Goal: Browse casually: Explore the website without a specific task or goal

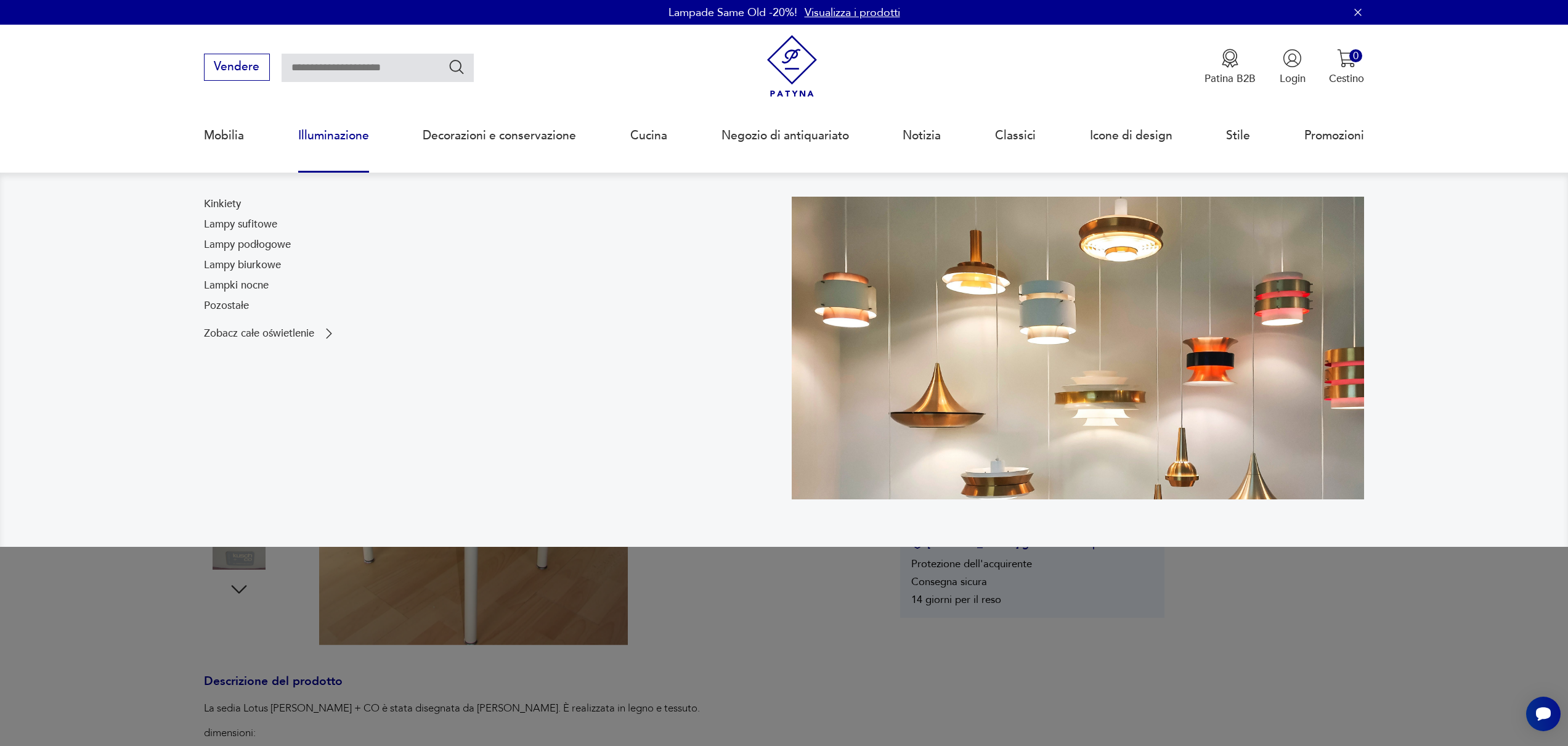
click at [358, 138] on font "Illuminazione" at bounding box center [334, 135] width 71 height 16
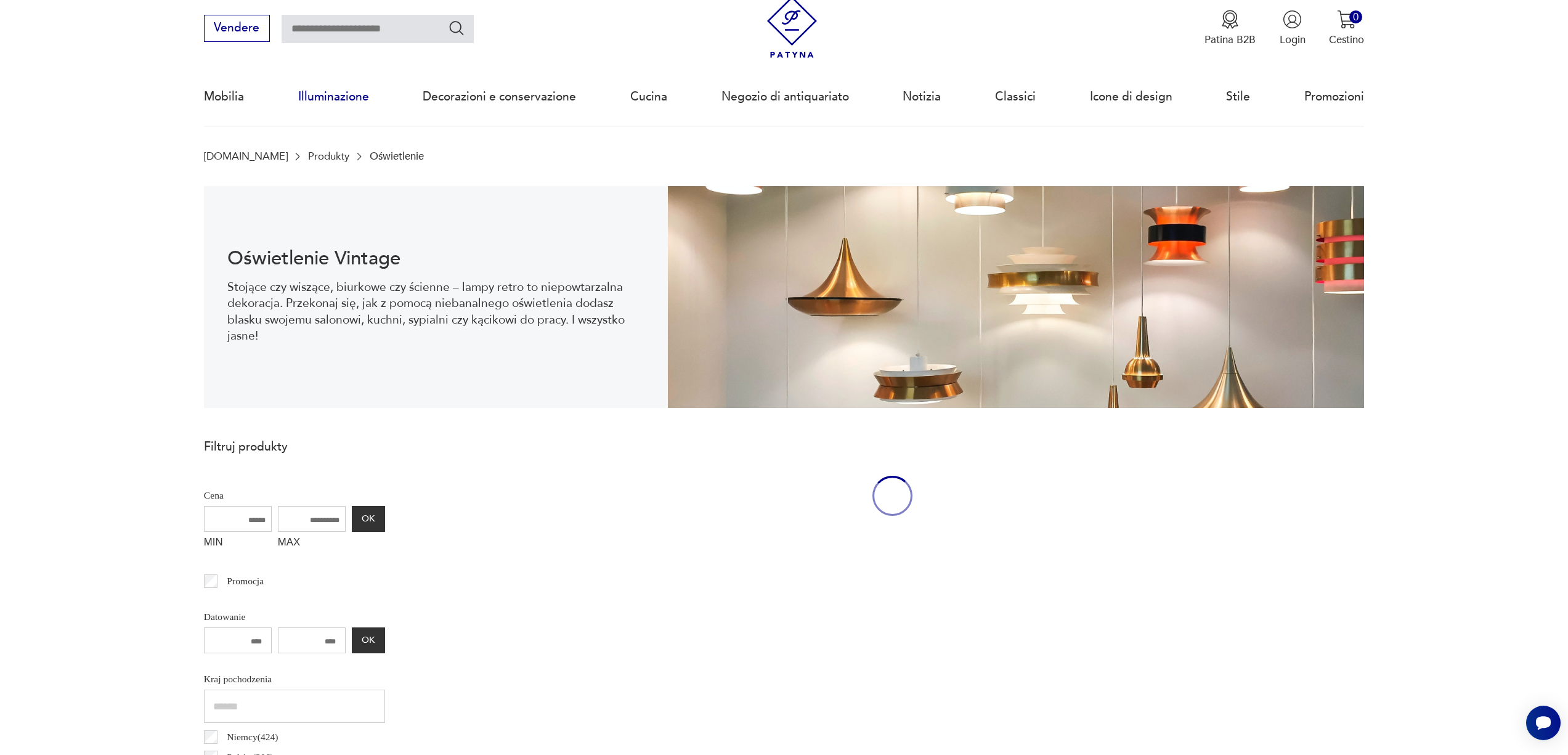
scroll to position [40, 0]
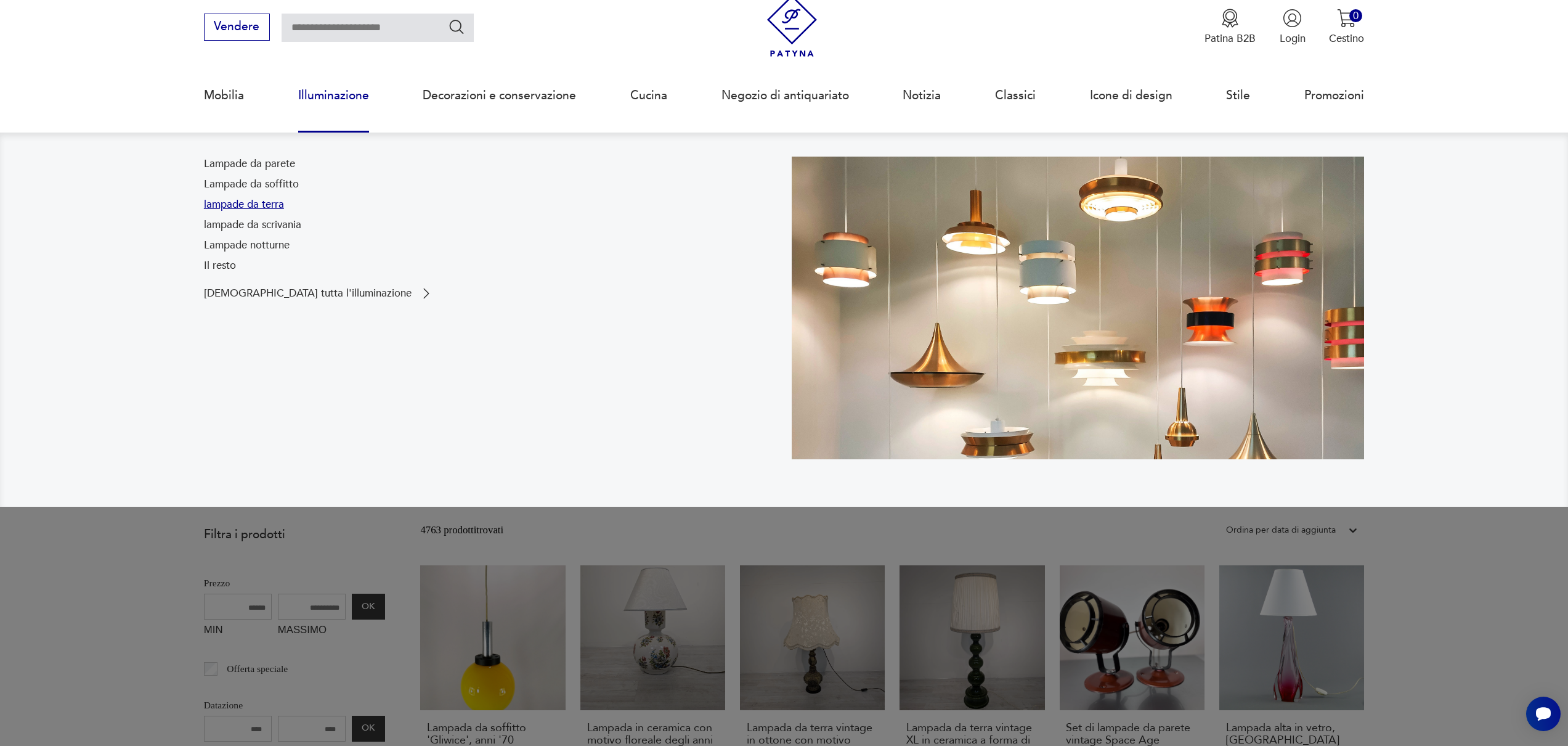
click at [256, 203] on font "lampade da terra" at bounding box center [244, 204] width 80 height 14
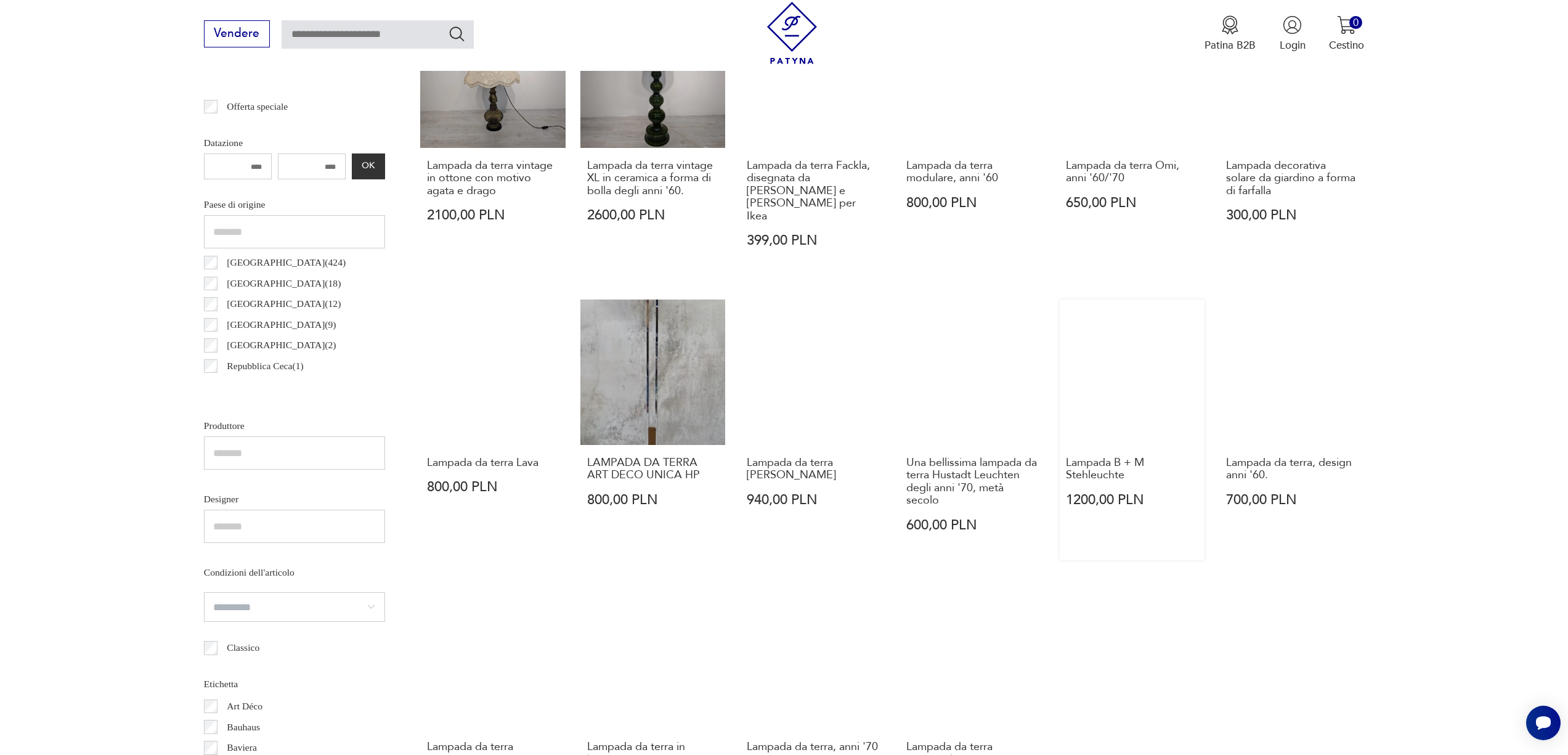
scroll to position [802, 0]
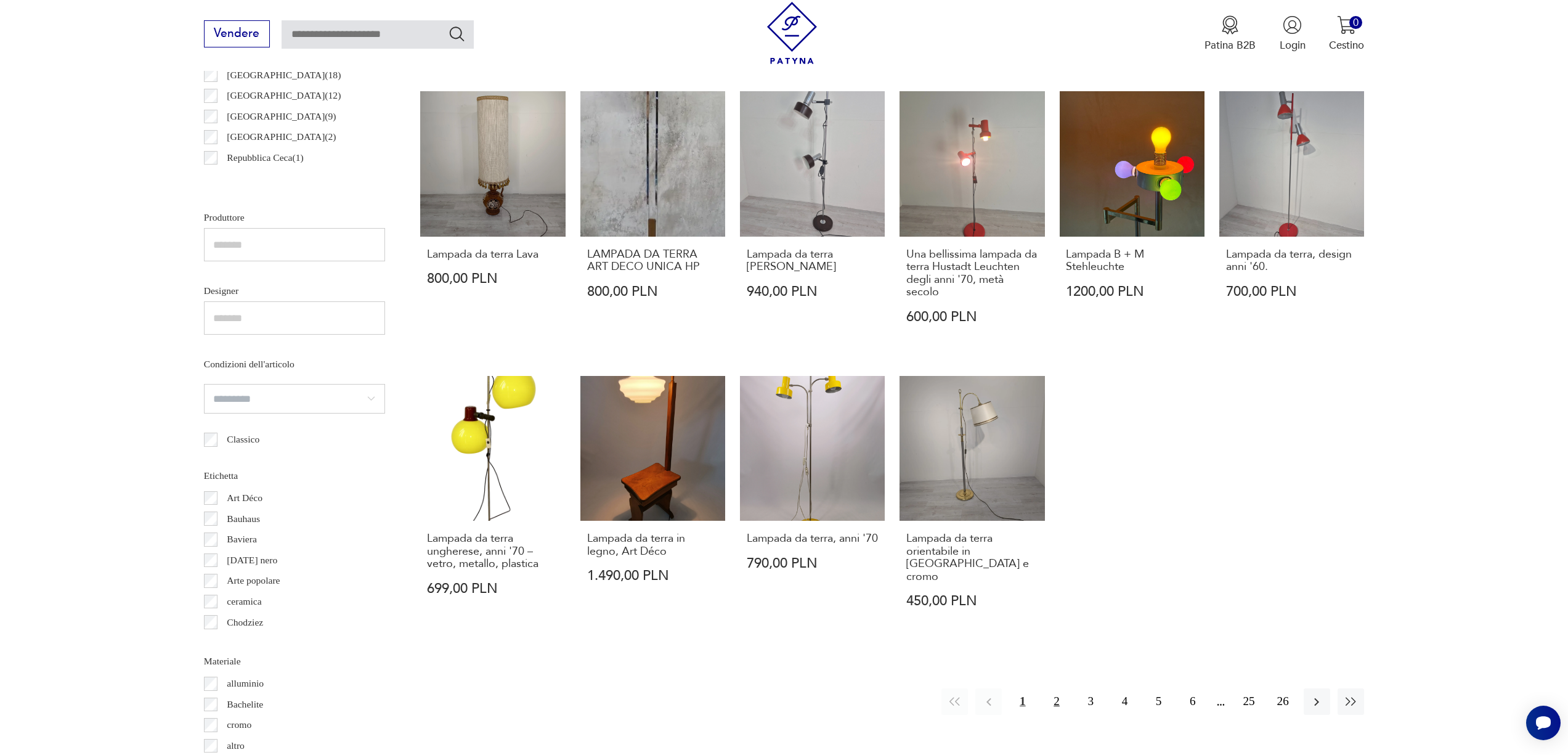
click at [1054, 694] on font "2" at bounding box center [1057, 701] width 6 height 13
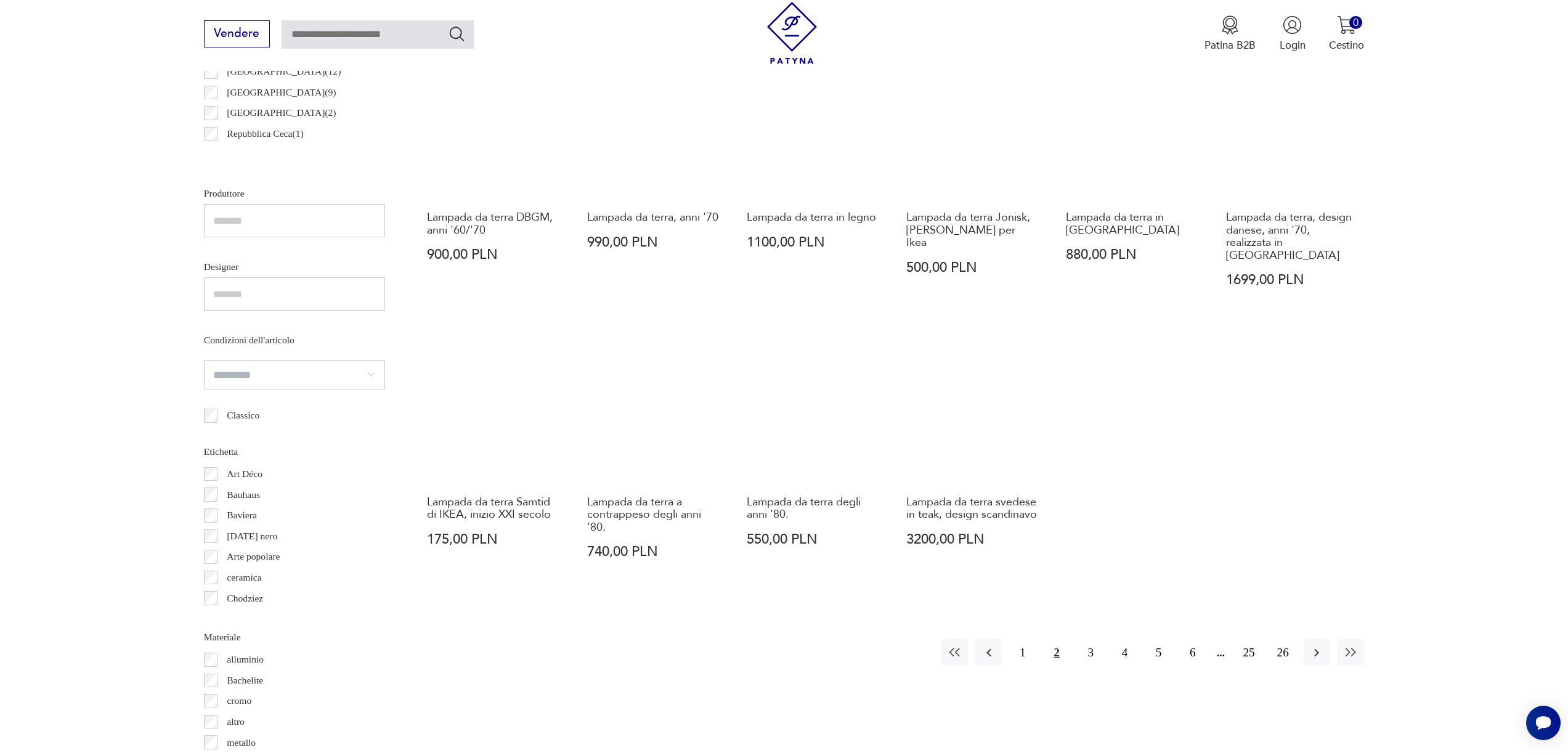
scroll to position [894, 0]
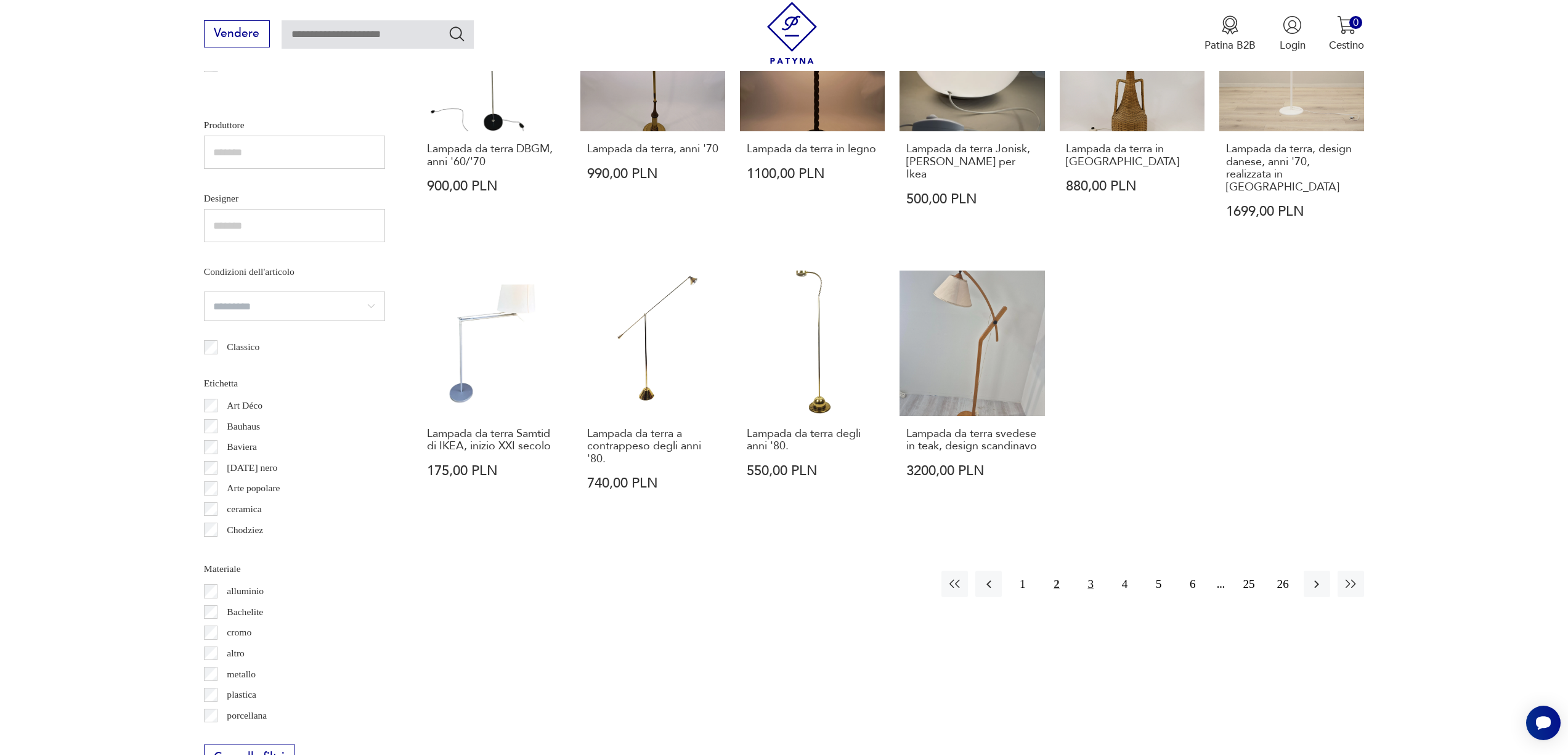
click at [1087, 570] on button "3" at bounding box center [1090, 583] width 26 height 26
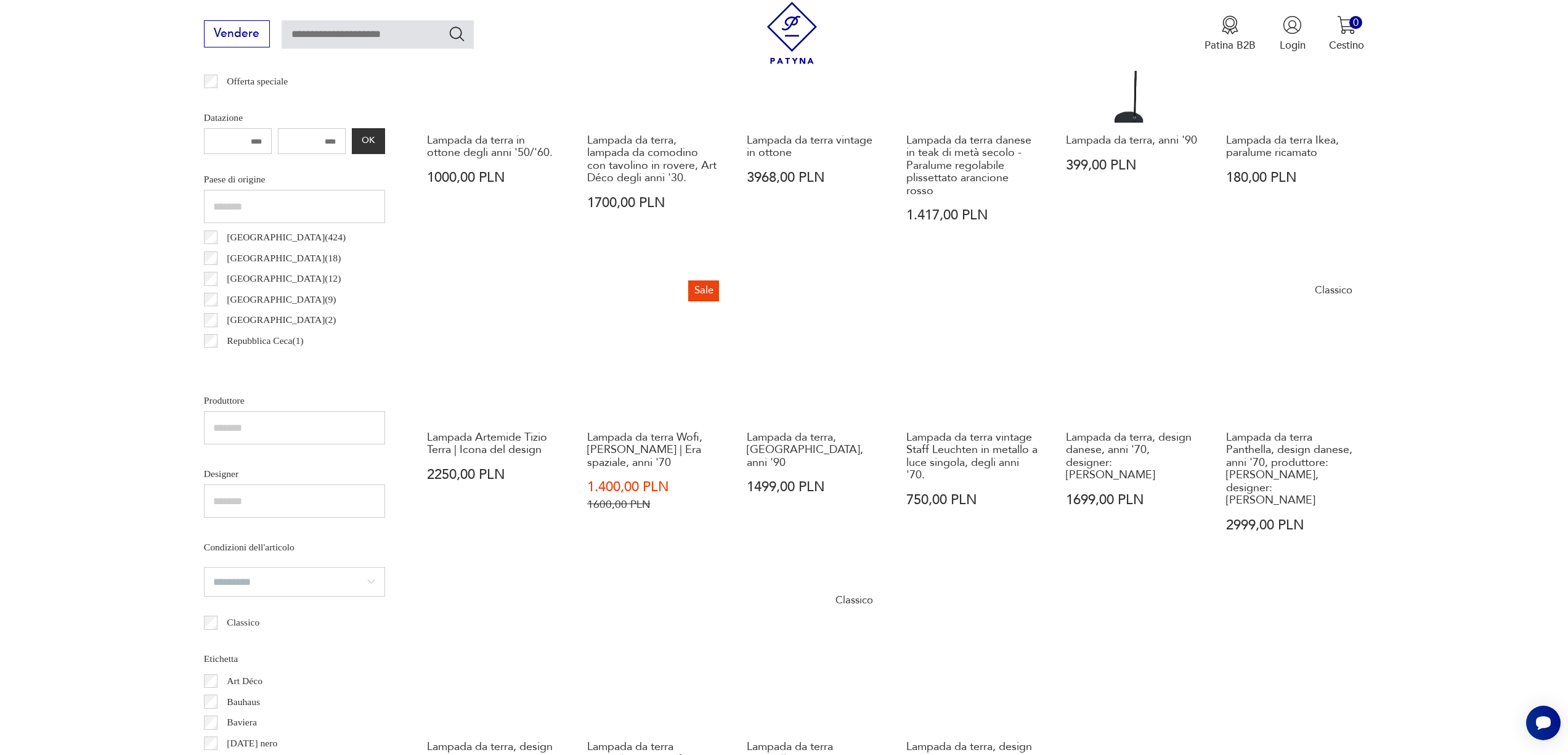
scroll to position [305, 0]
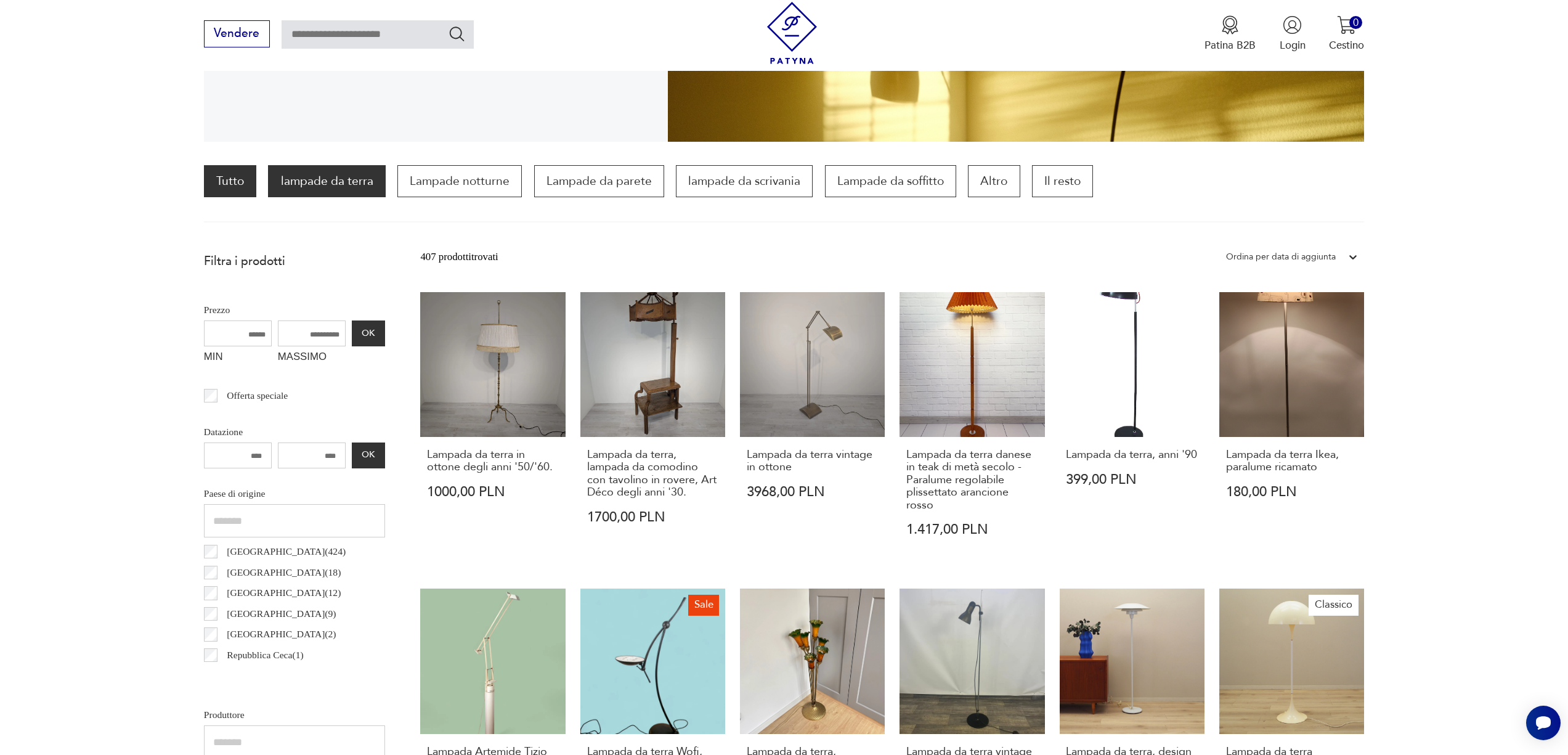
click at [230, 178] on font "Tutto" at bounding box center [230, 181] width 28 height 16
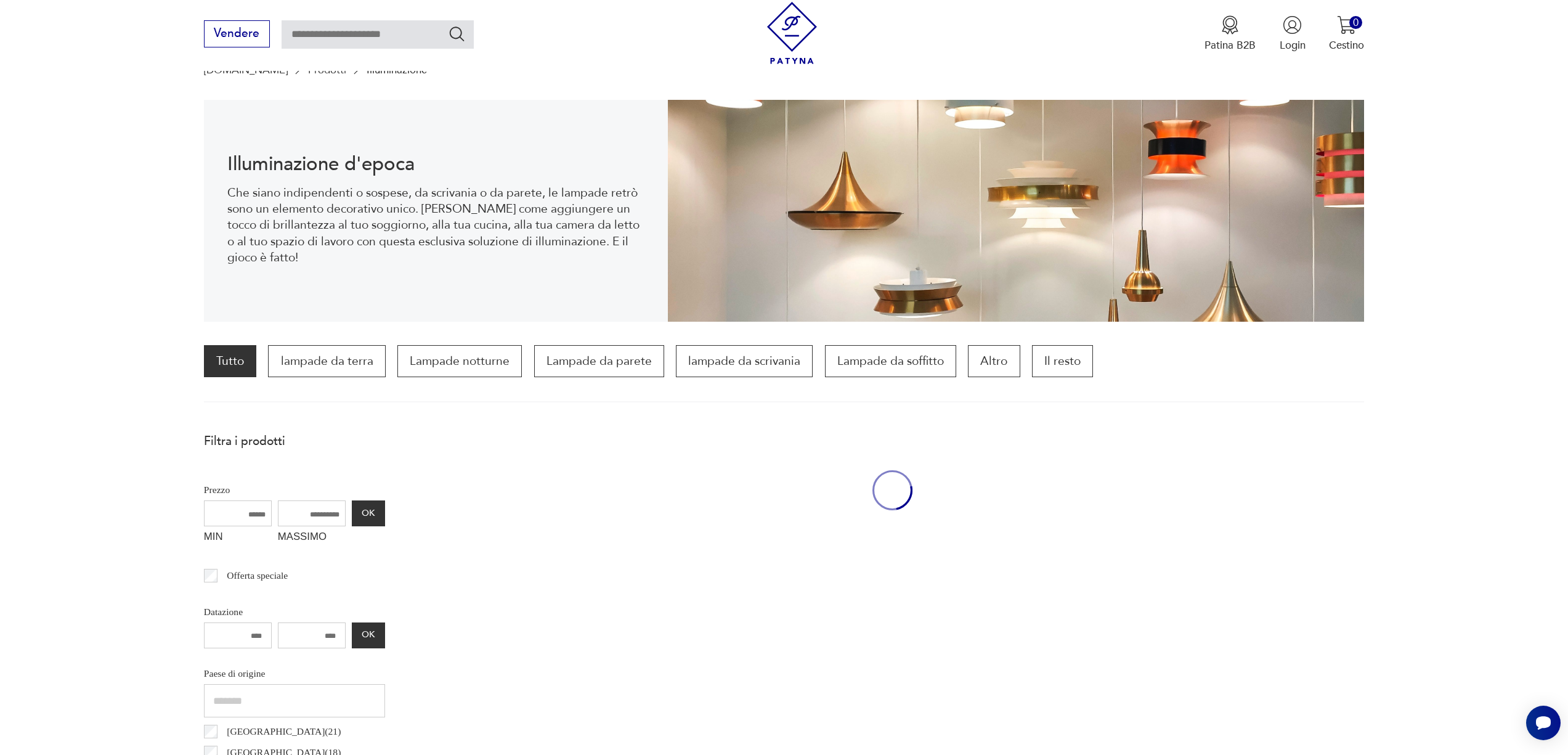
scroll to position [121, 0]
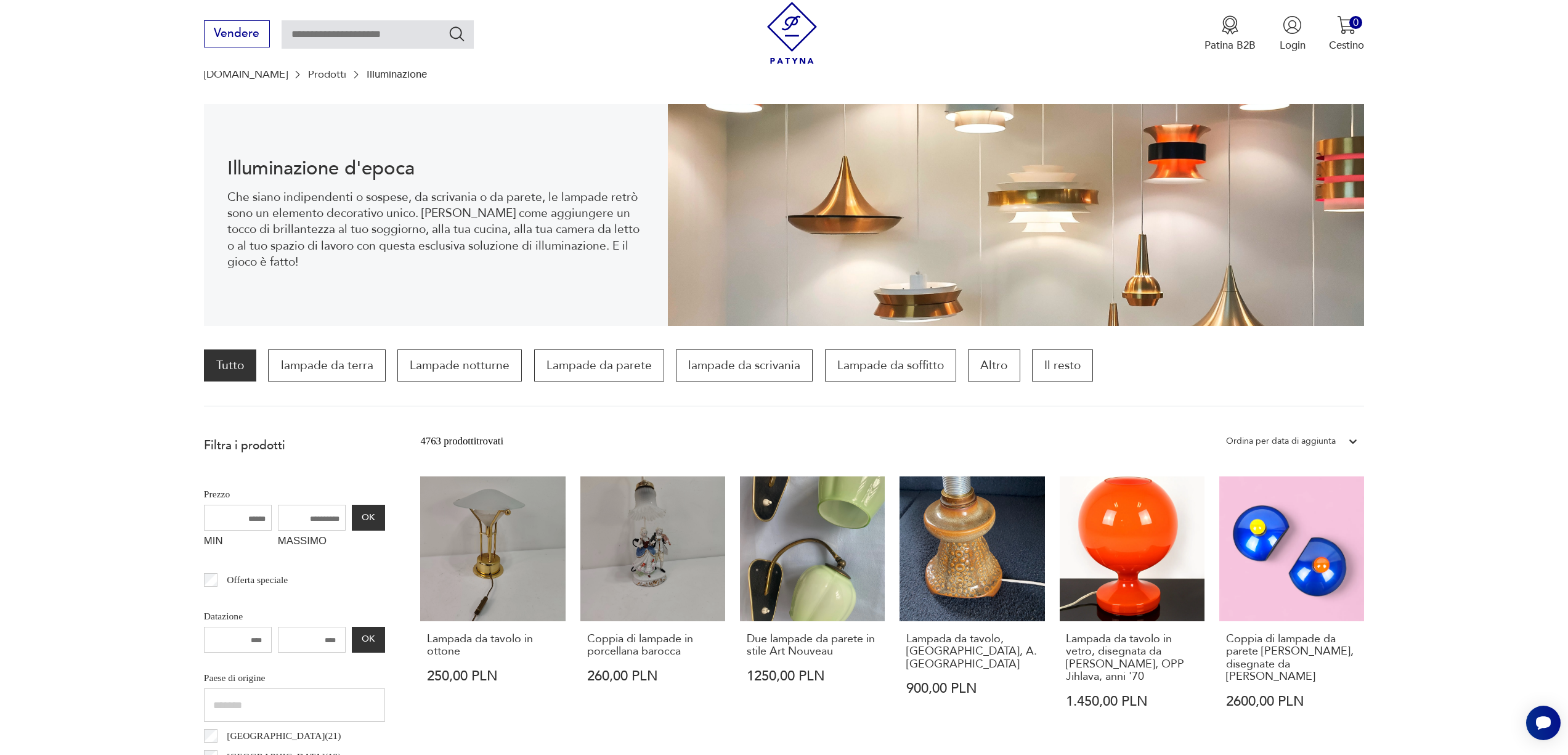
click at [308, 71] on font "Prodotti" at bounding box center [327, 74] width 38 height 14
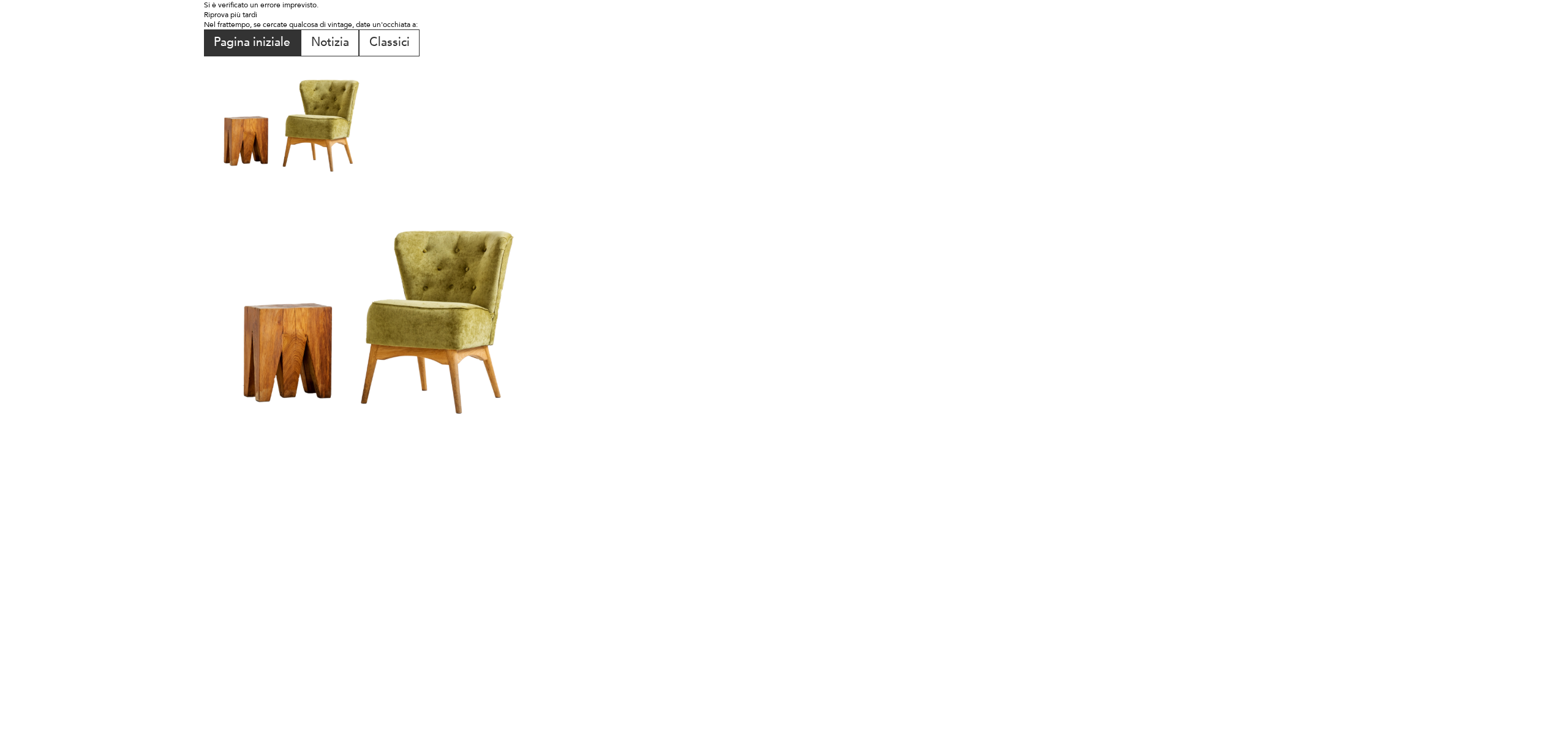
click at [226, 41] on font "Pagina iniziale" at bounding box center [252, 42] width 76 height 16
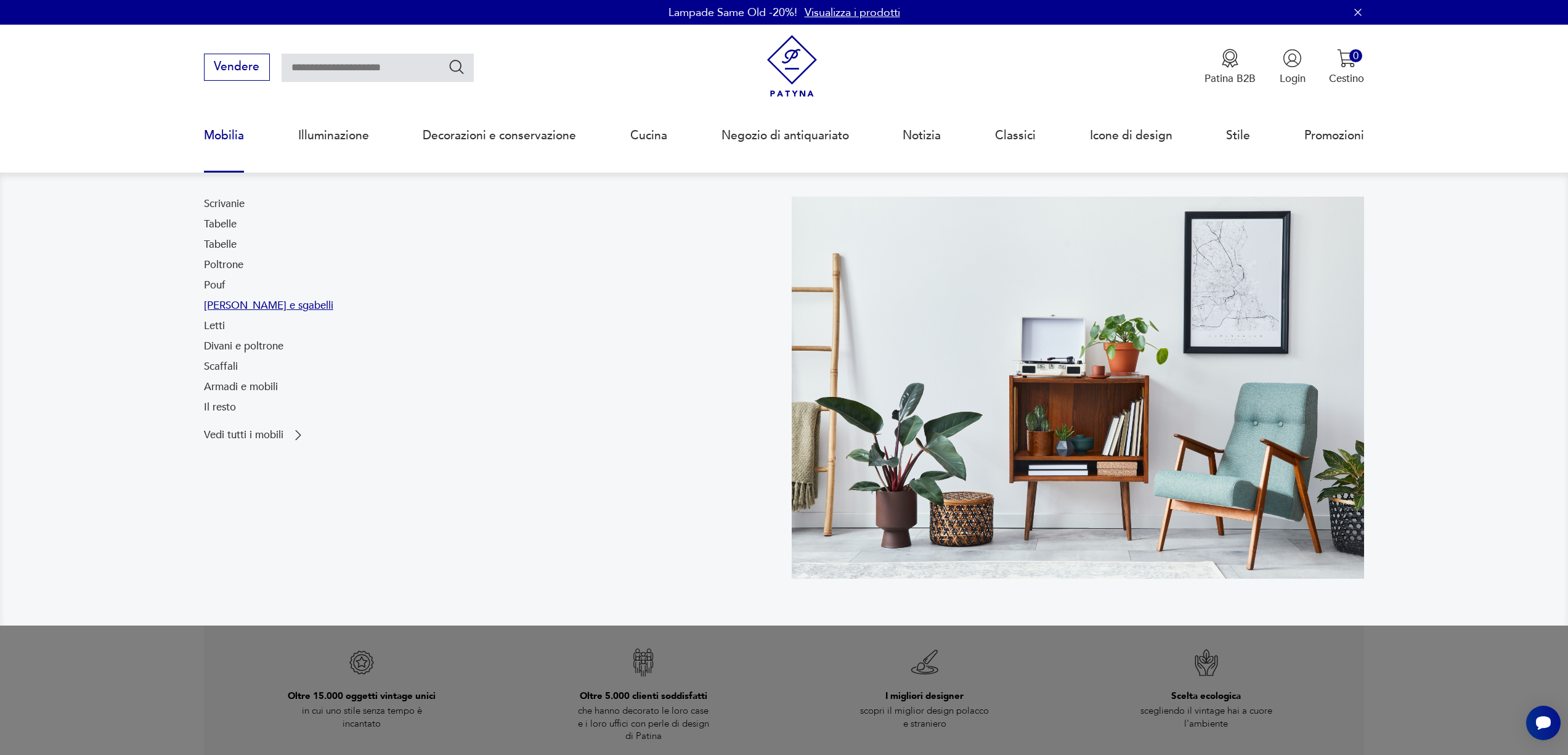
click at [217, 308] on font "[PERSON_NAME] e sgabelli" at bounding box center [269, 306] width 130 height 14
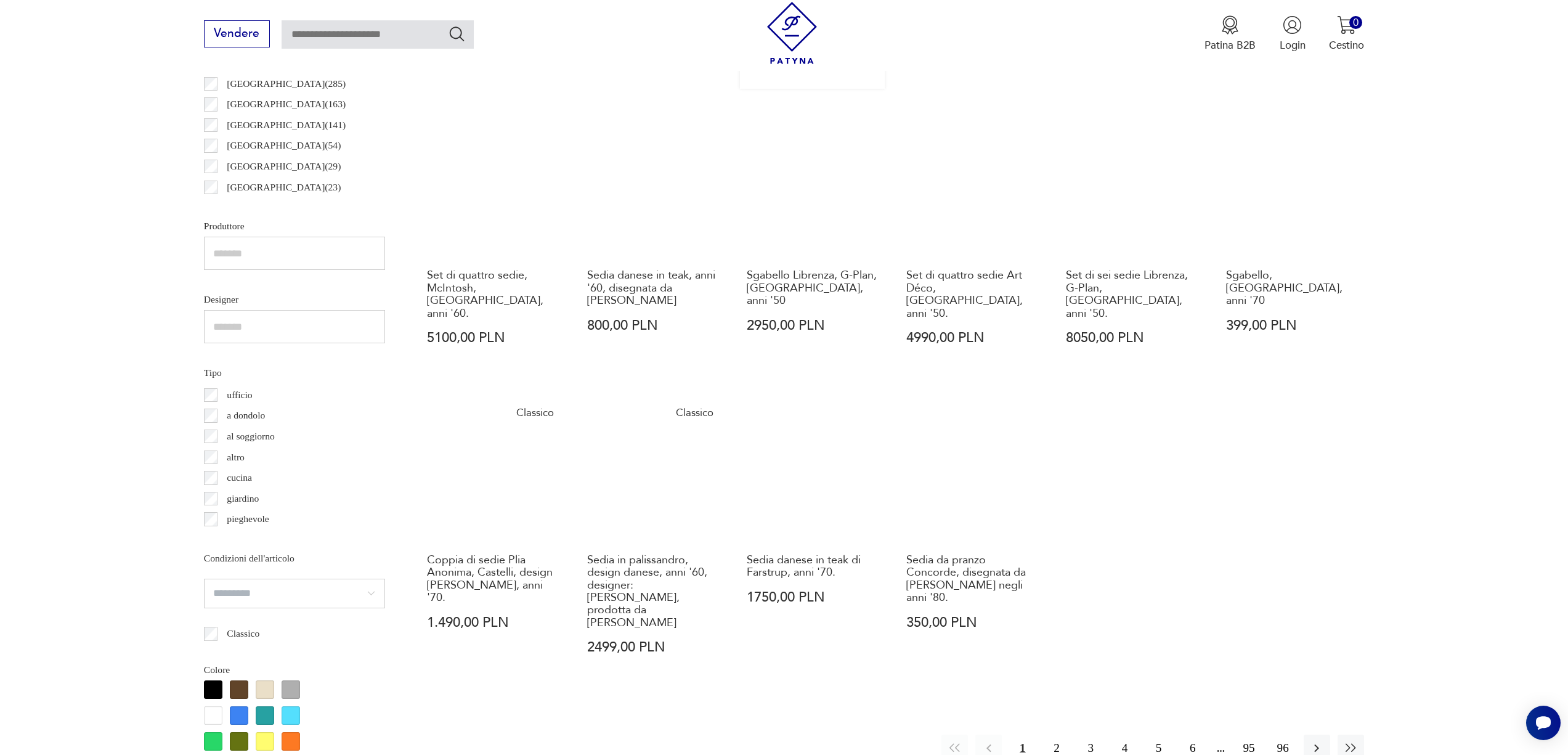
scroll to position [854, 0]
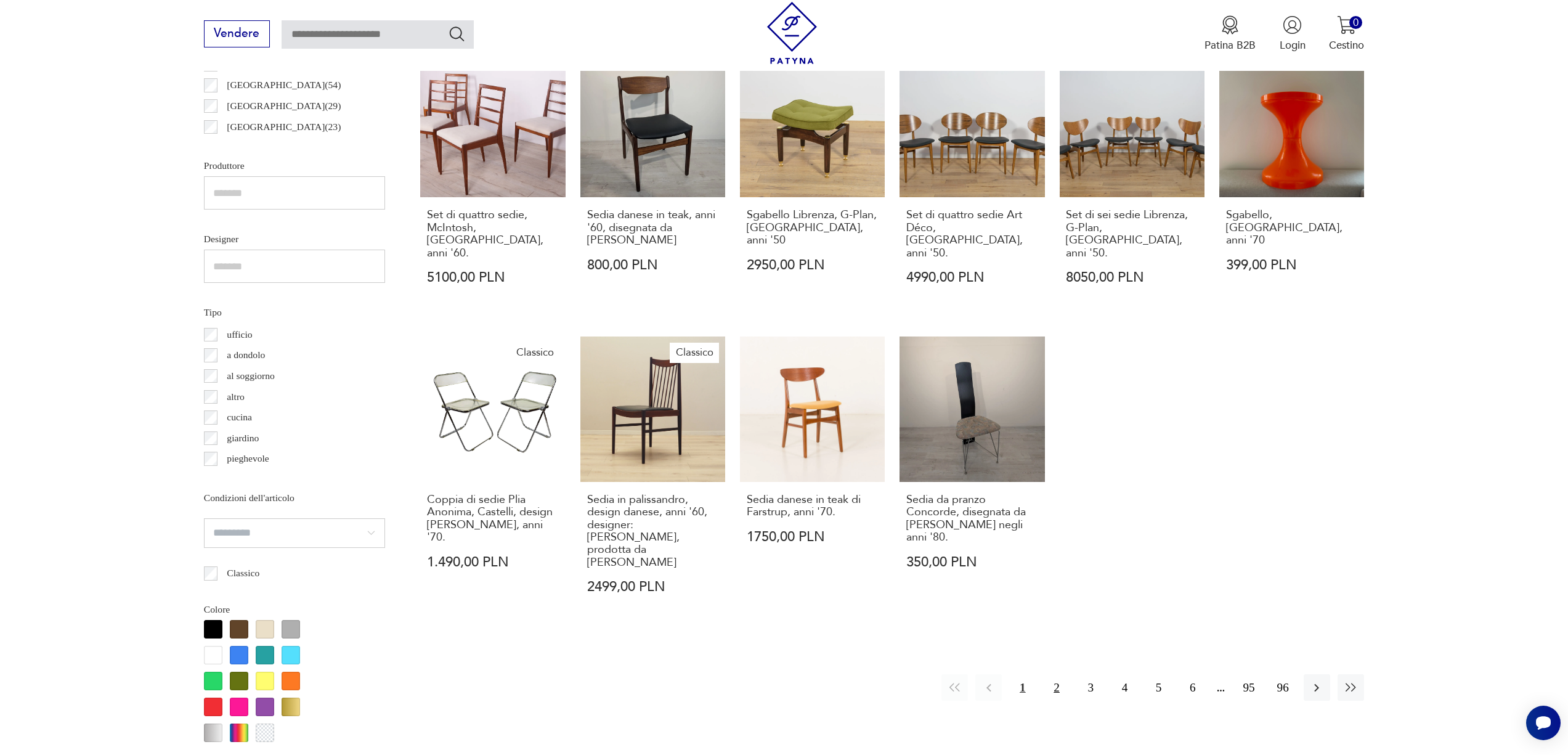
click at [1054, 681] on font "2" at bounding box center [1057, 687] width 6 height 13
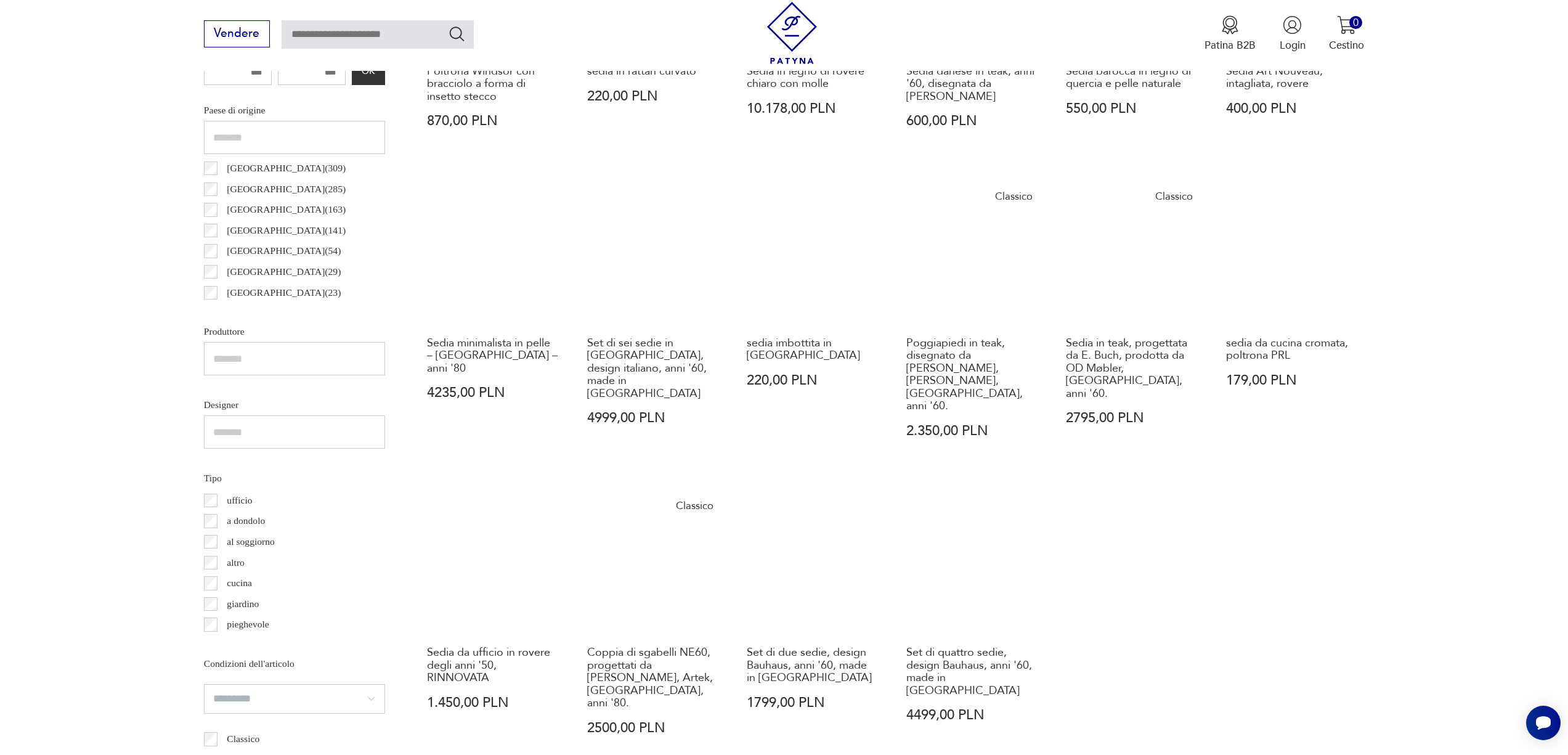
scroll to position [890, 0]
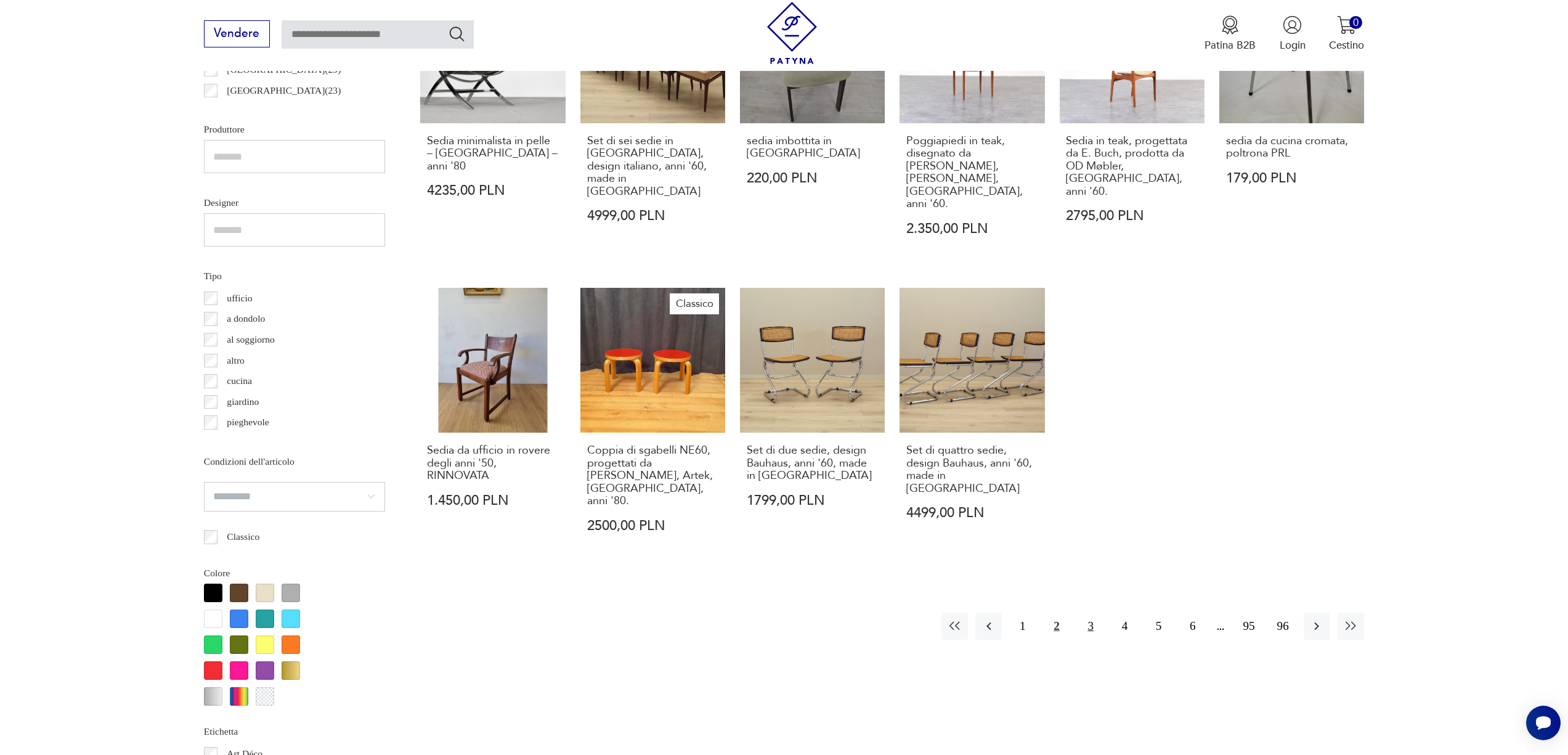
click at [1097, 613] on button "3" at bounding box center [1090, 625] width 26 height 26
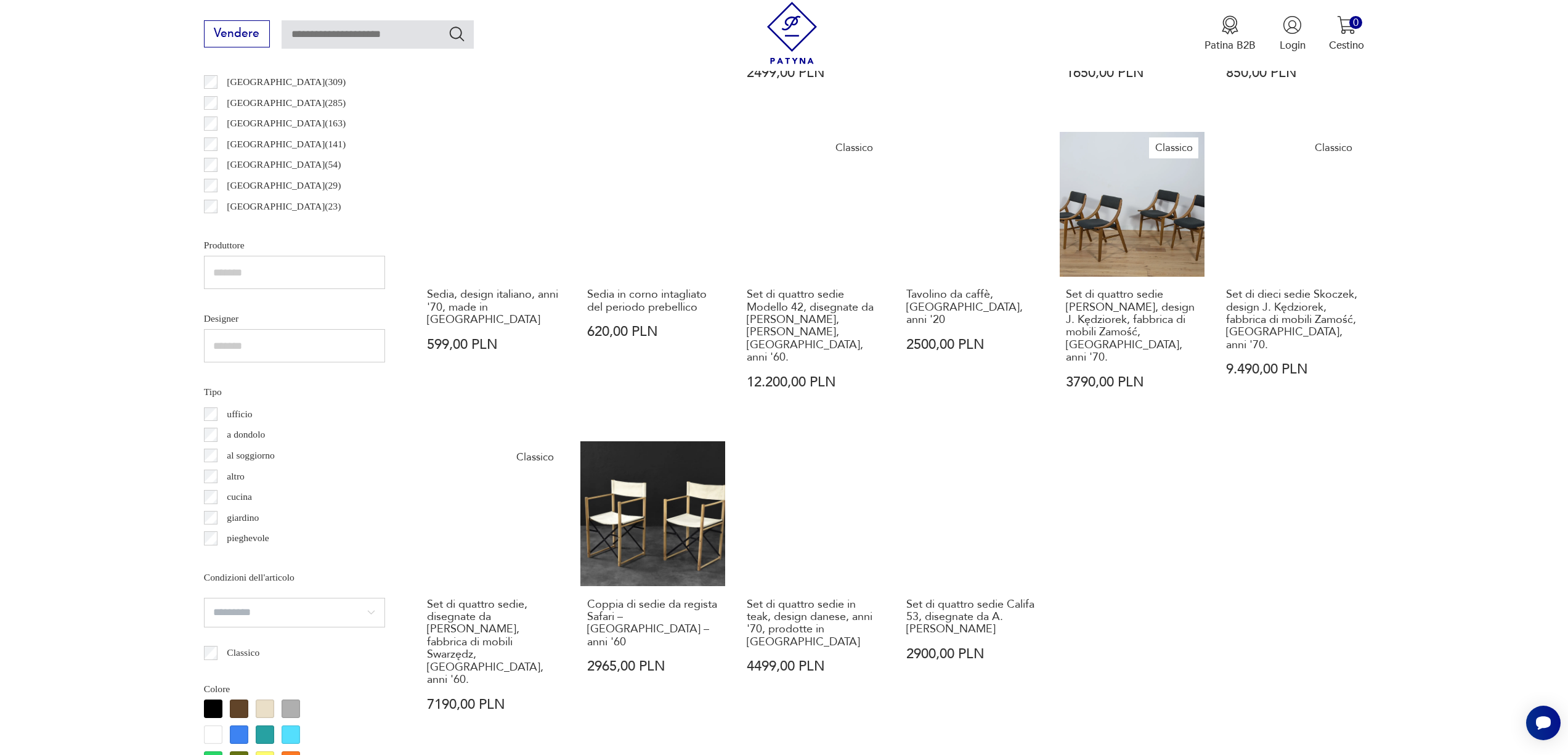
scroll to position [843, 0]
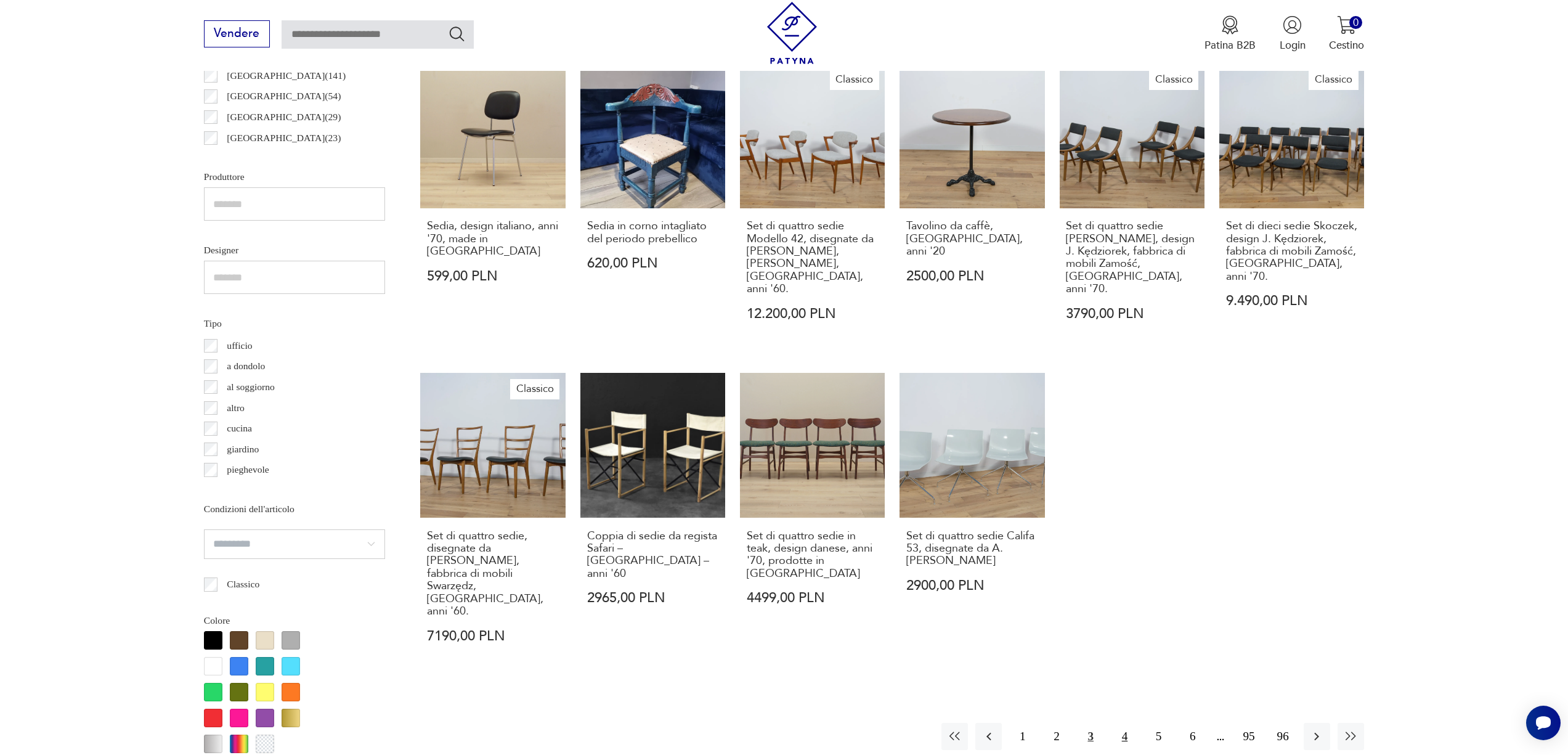
click at [1116, 722] on button "4" at bounding box center [1124, 735] width 26 height 26
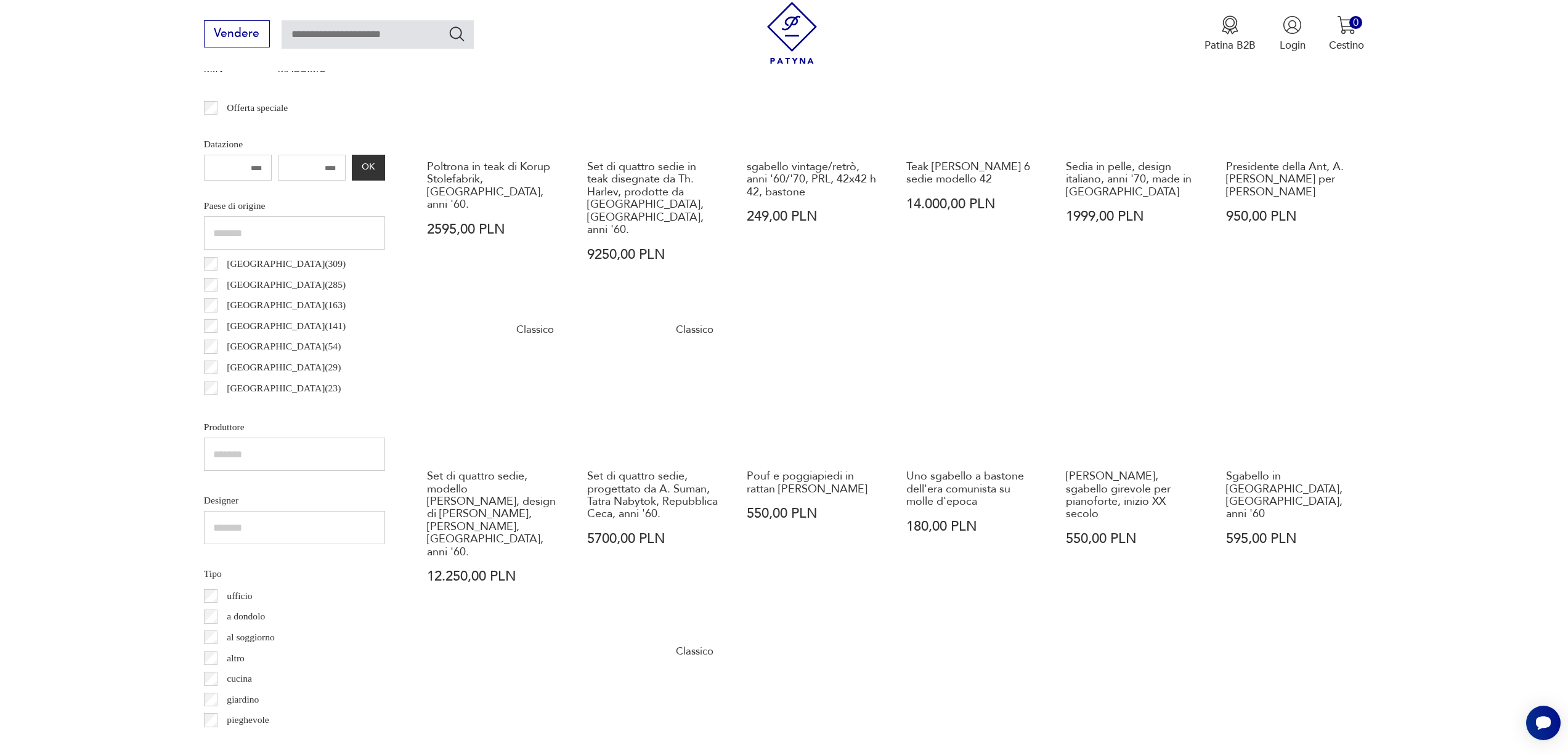
scroll to position [813, 0]
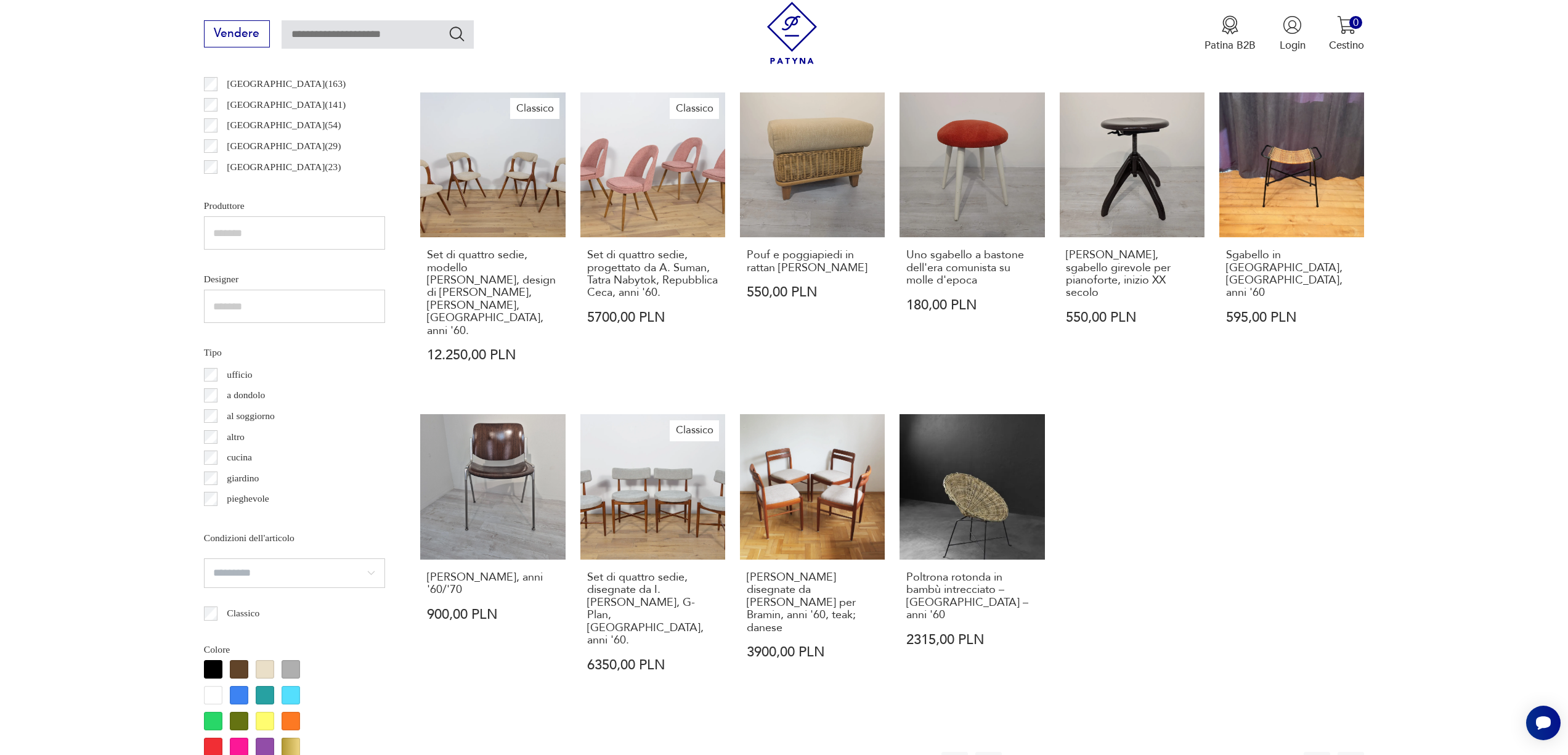
click at [1156, 754] on font "5" at bounding box center [1159, 765] width 6 height 13
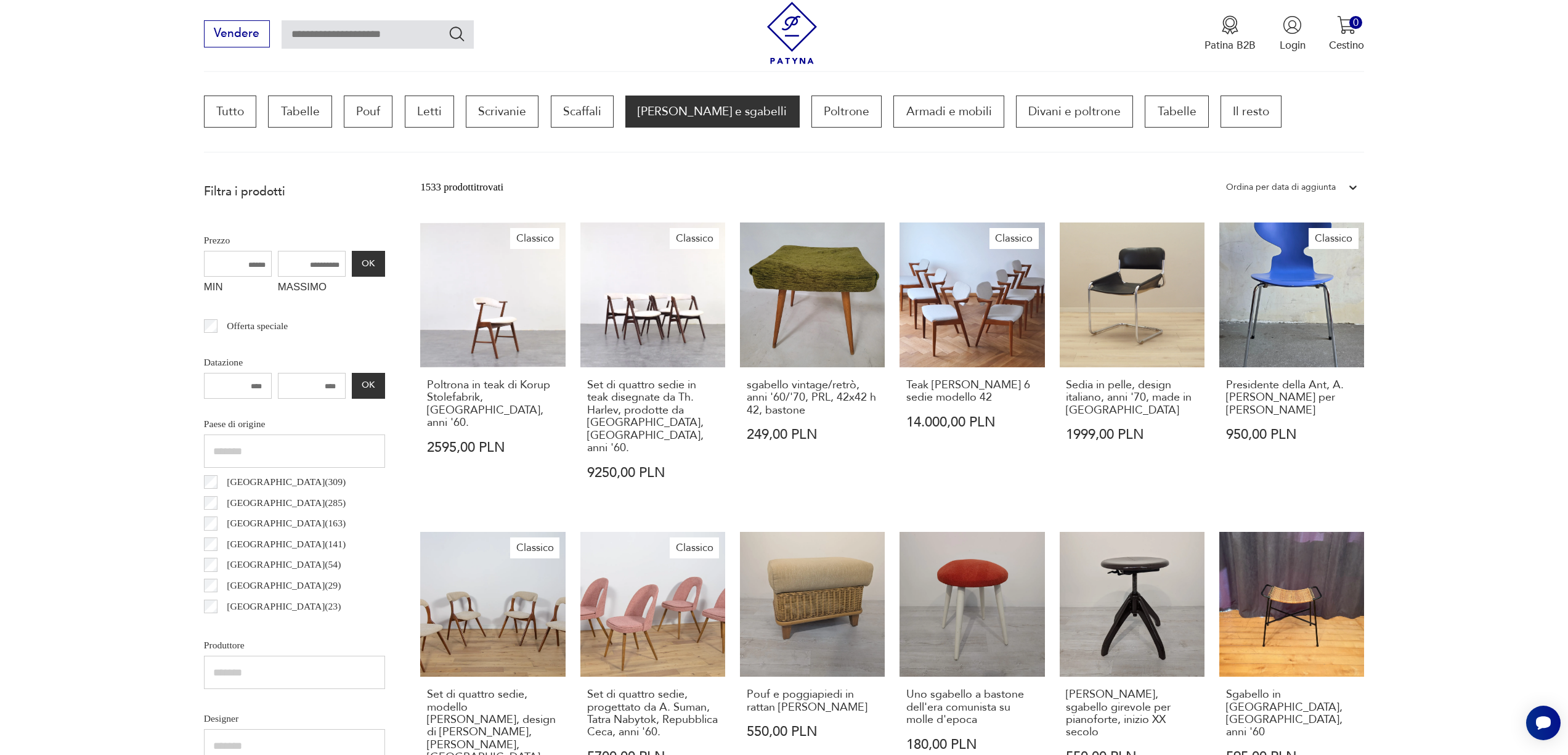
scroll to position [366, 0]
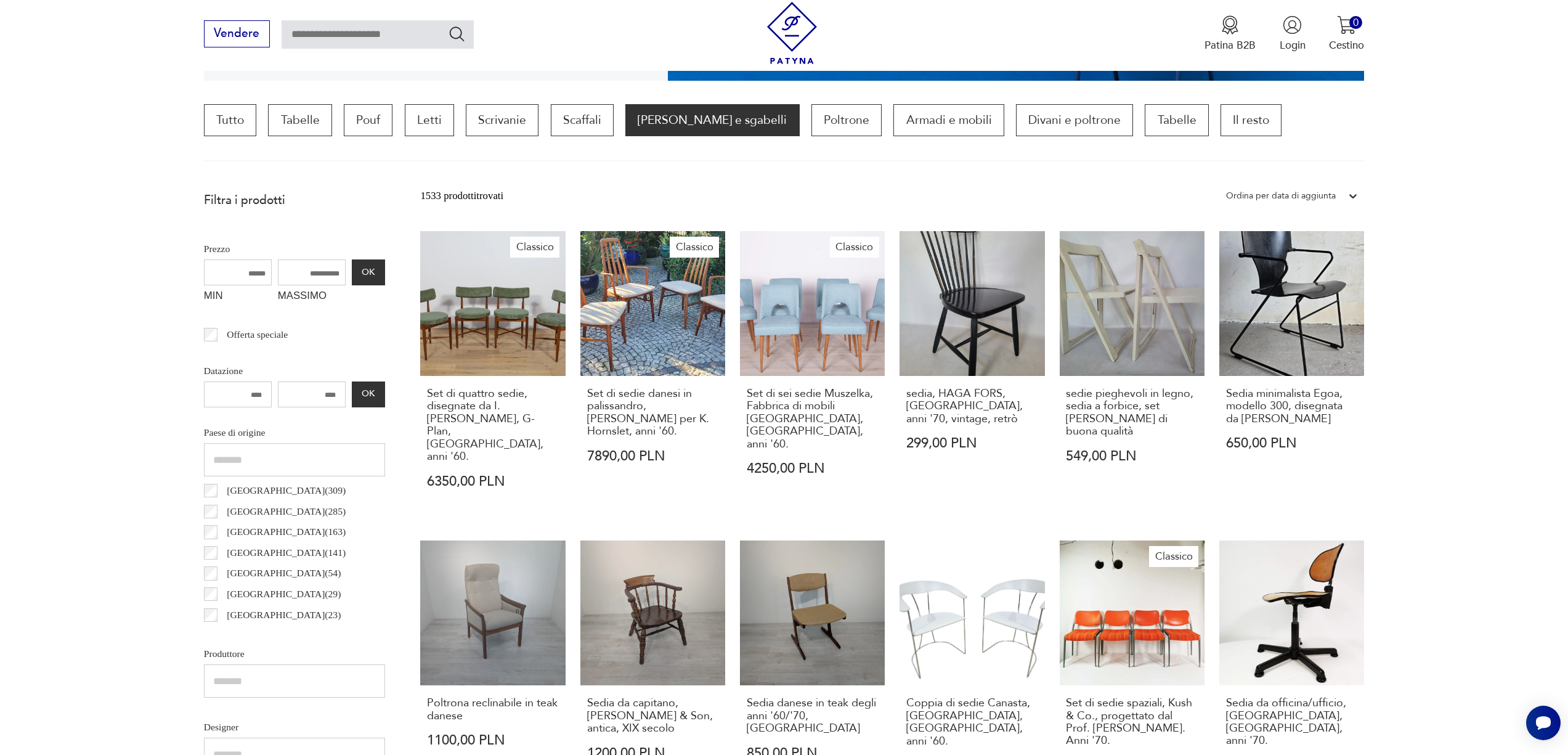
click at [335, 267] on input "MASSIMO" at bounding box center [311, 272] width 68 height 26
type input "****"
click at [354, 266] on button "OK" at bounding box center [369, 272] width 34 height 26
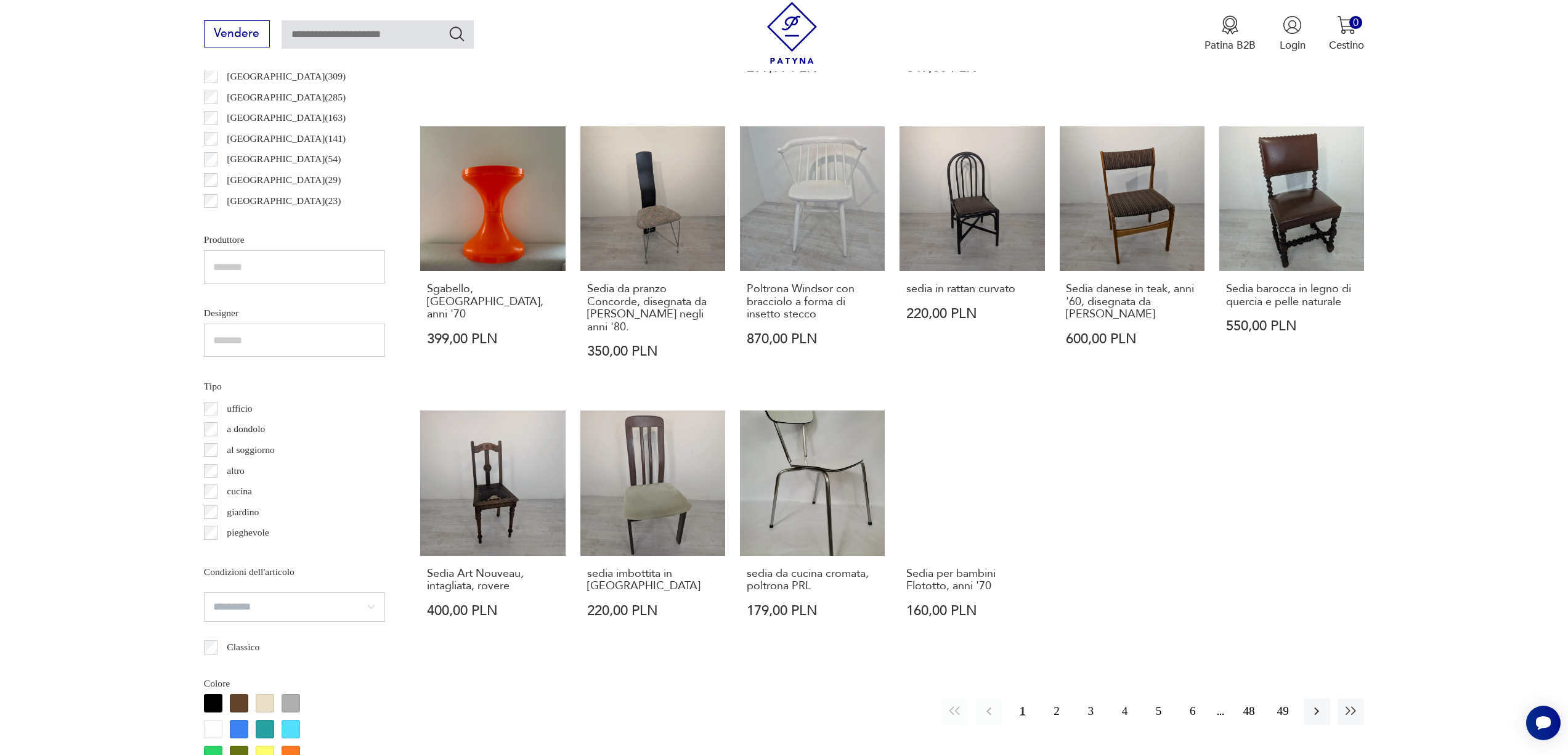
scroll to position [1061, 0]
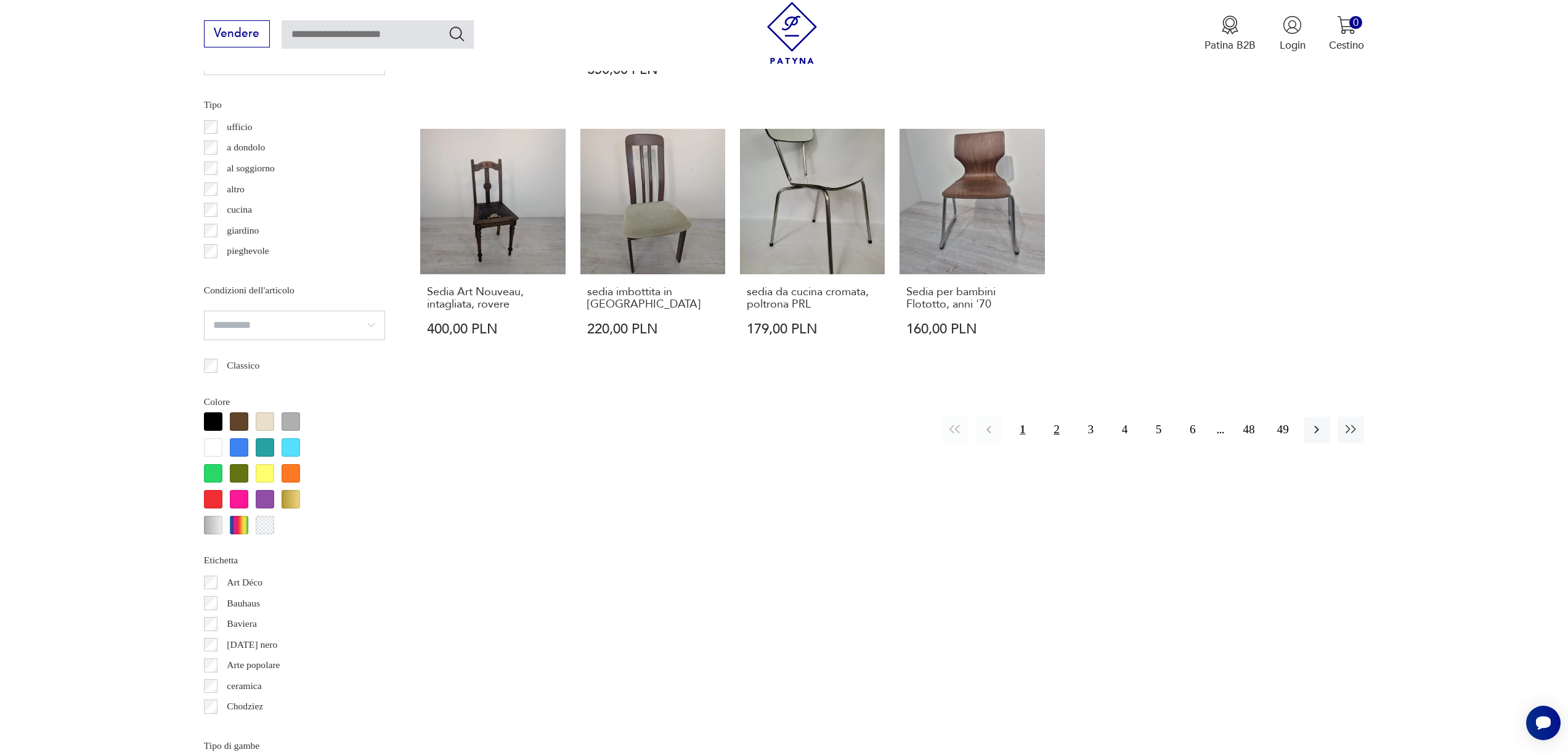
click at [1066, 417] on button "2" at bounding box center [1056, 429] width 26 height 26
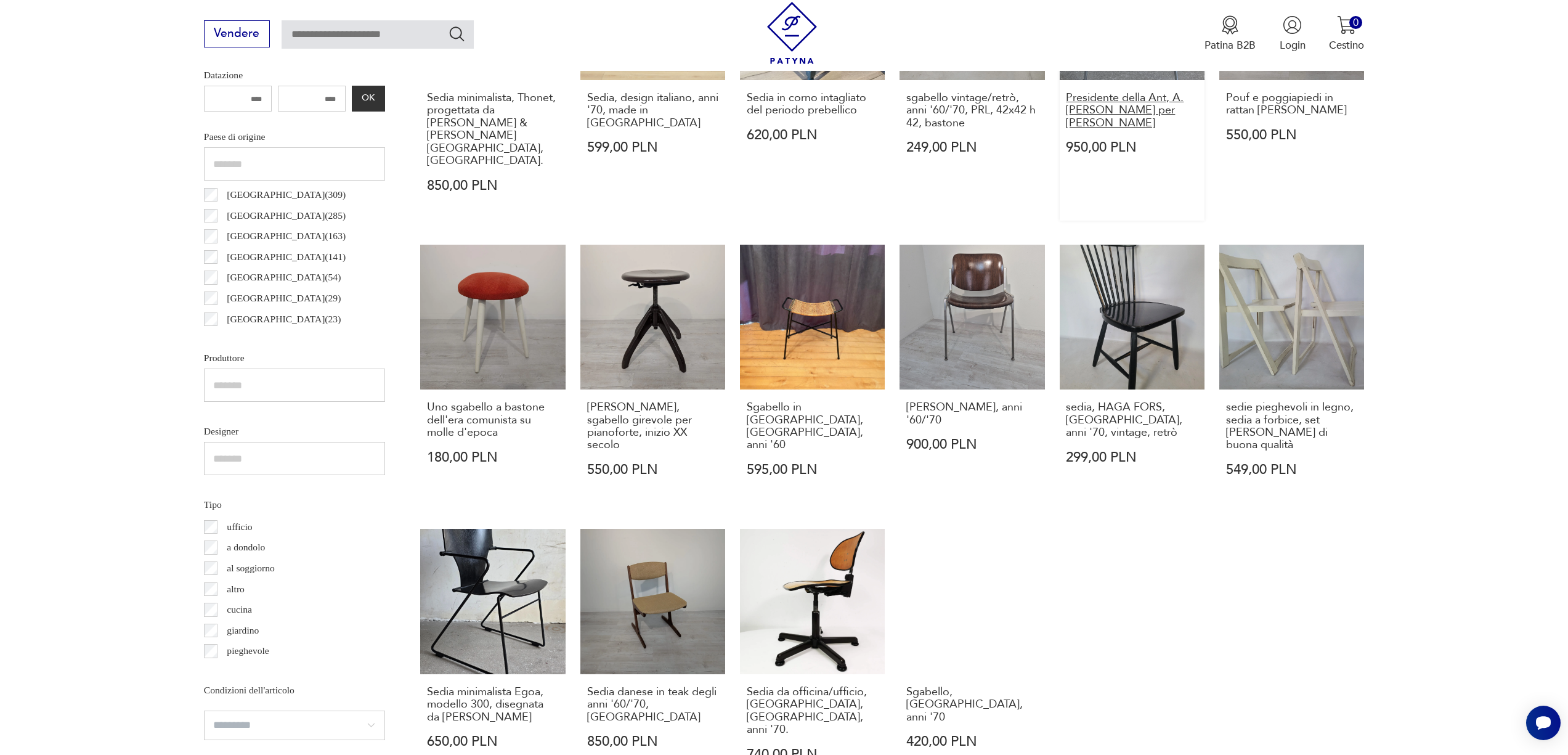
scroll to position [888, 0]
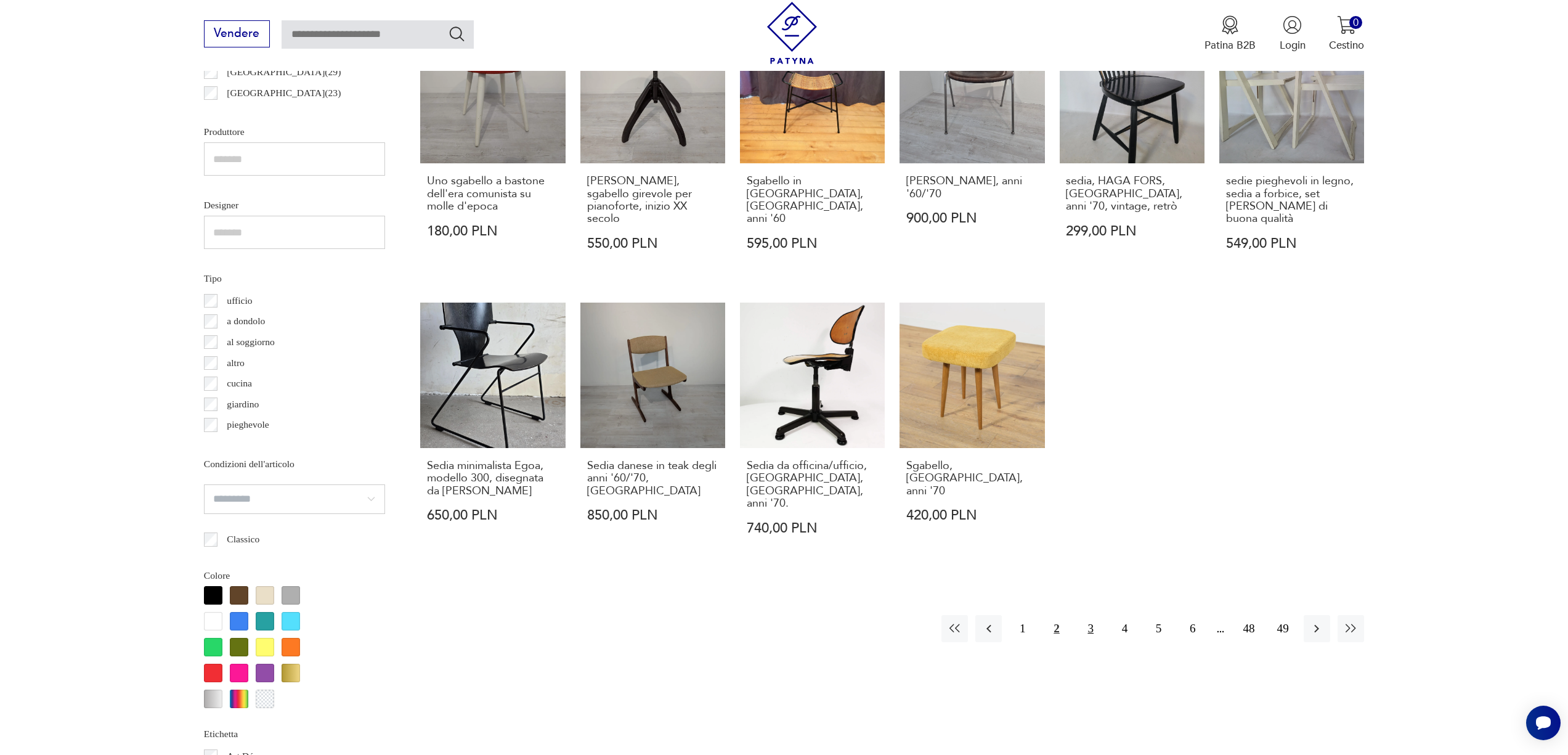
click at [1088, 621] on font "3" at bounding box center [1090, 628] width 6 height 13
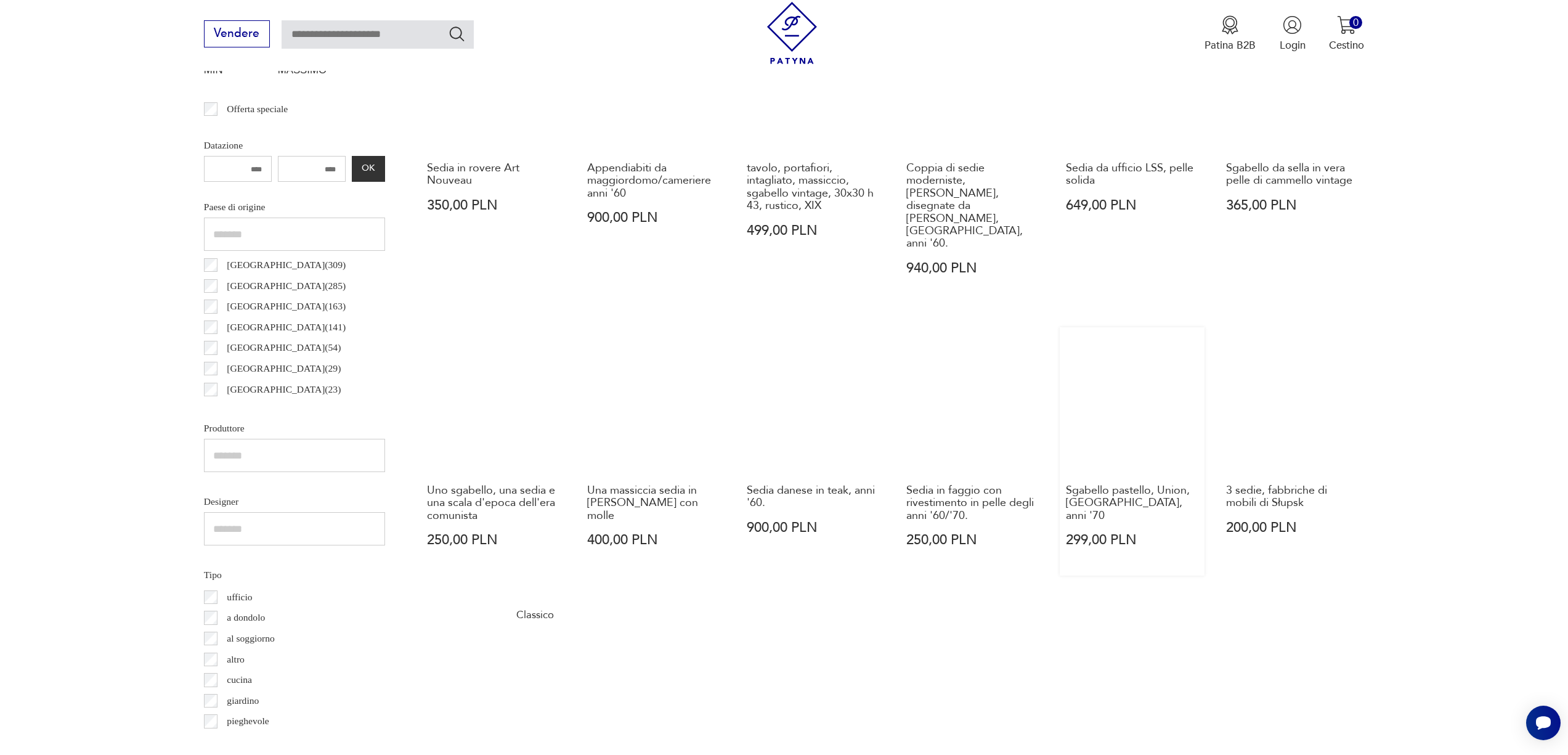
scroll to position [842, 0]
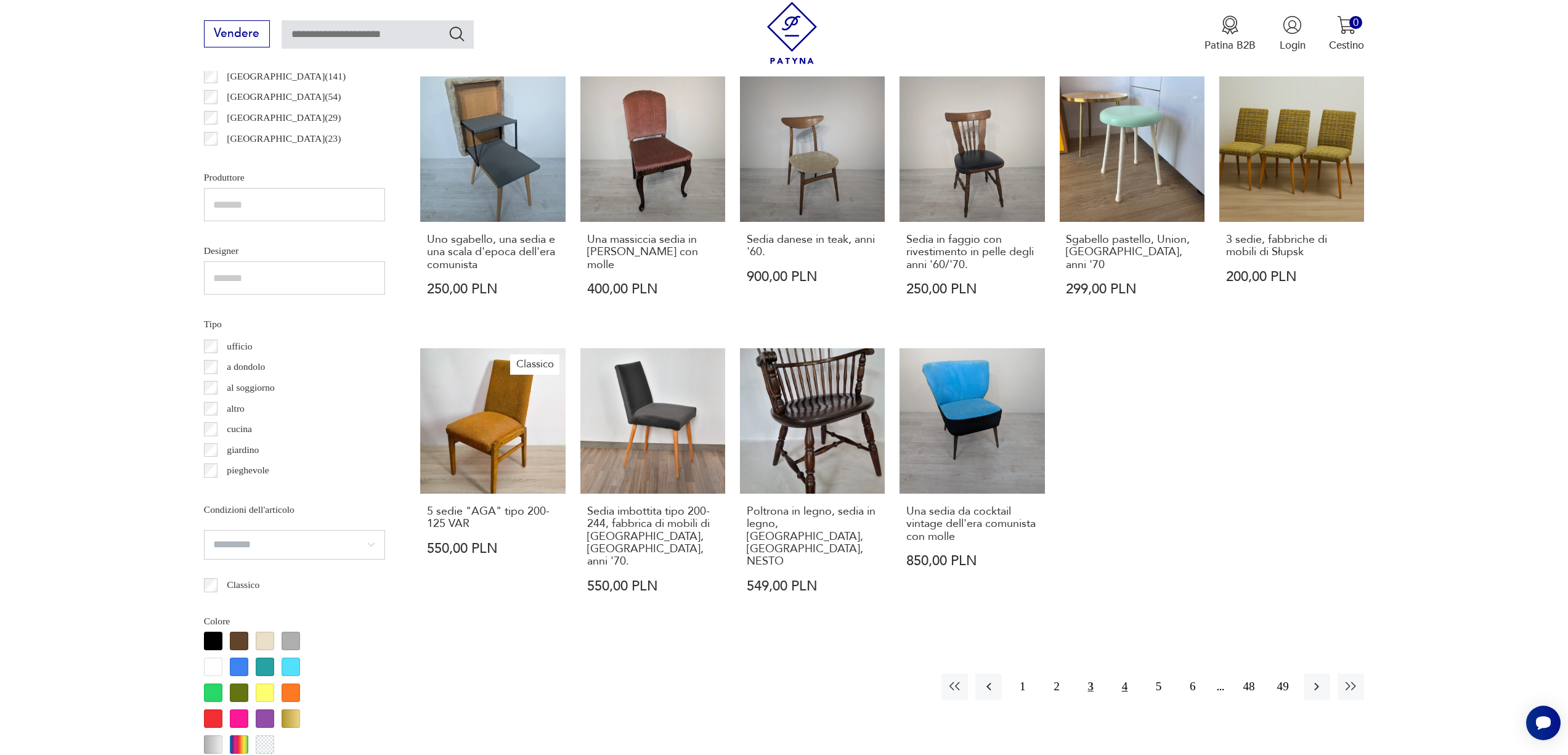
click at [1121, 673] on button "4" at bounding box center [1124, 686] width 26 height 26
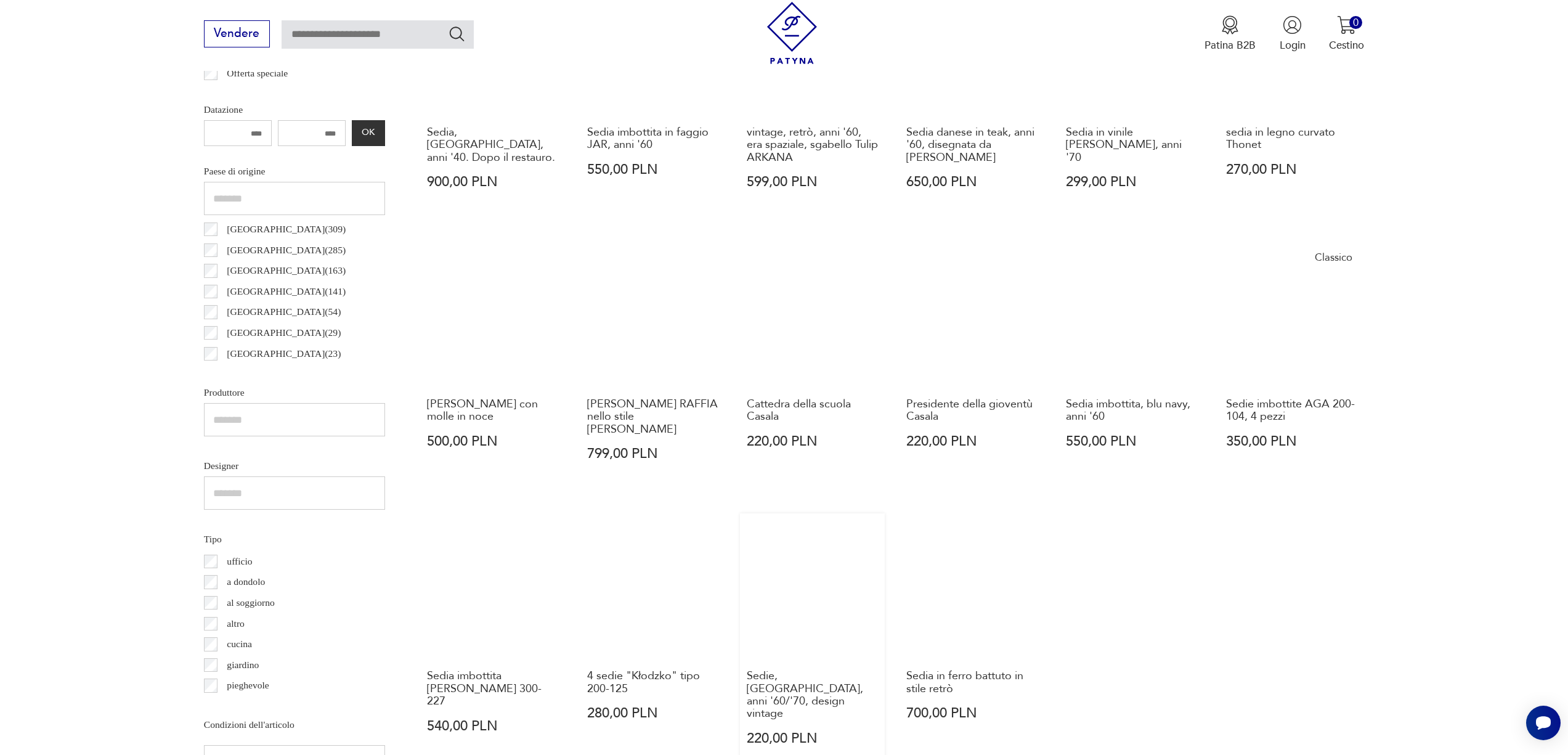
scroll to position [956, 0]
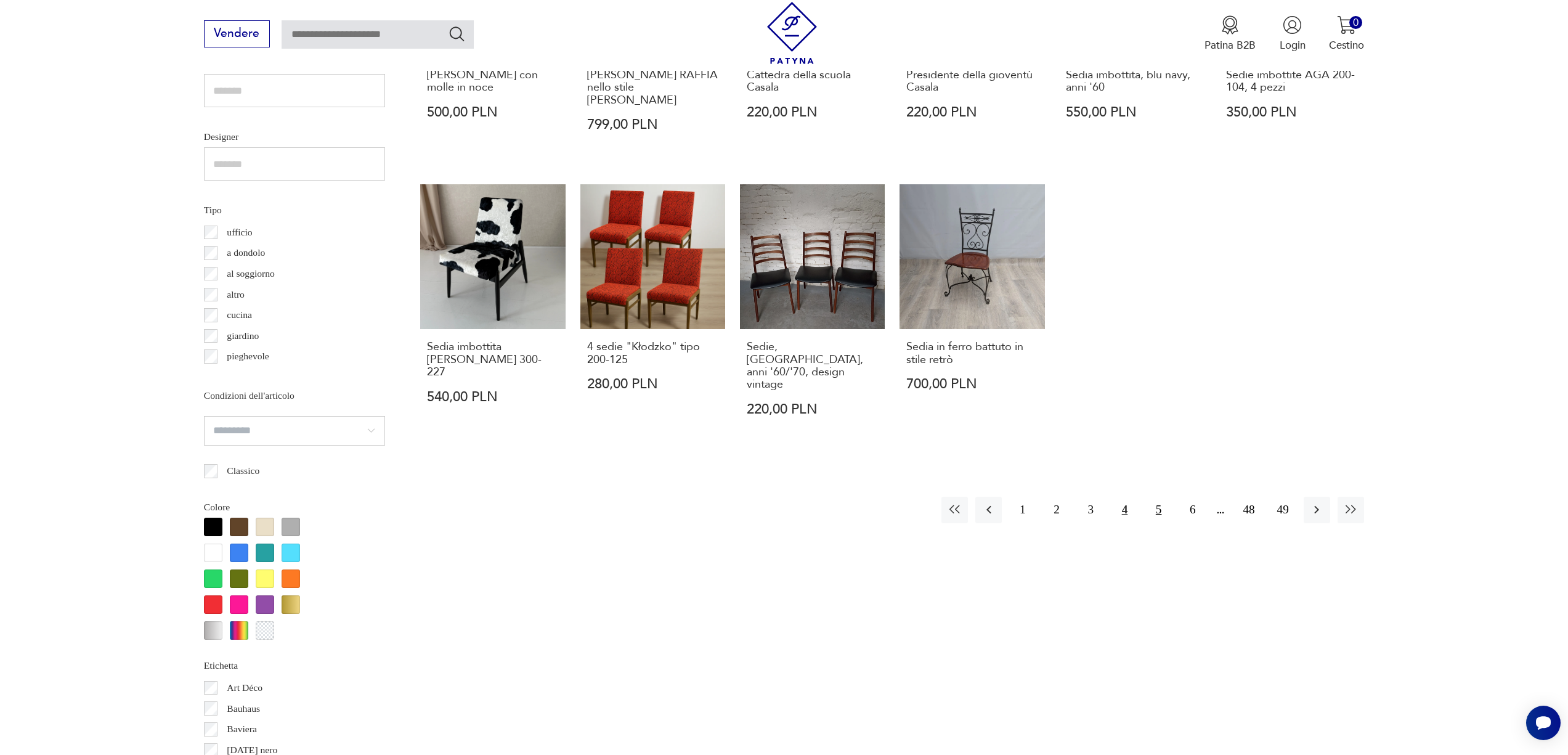
click at [1168, 497] on button "5" at bounding box center [1158, 509] width 26 height 26
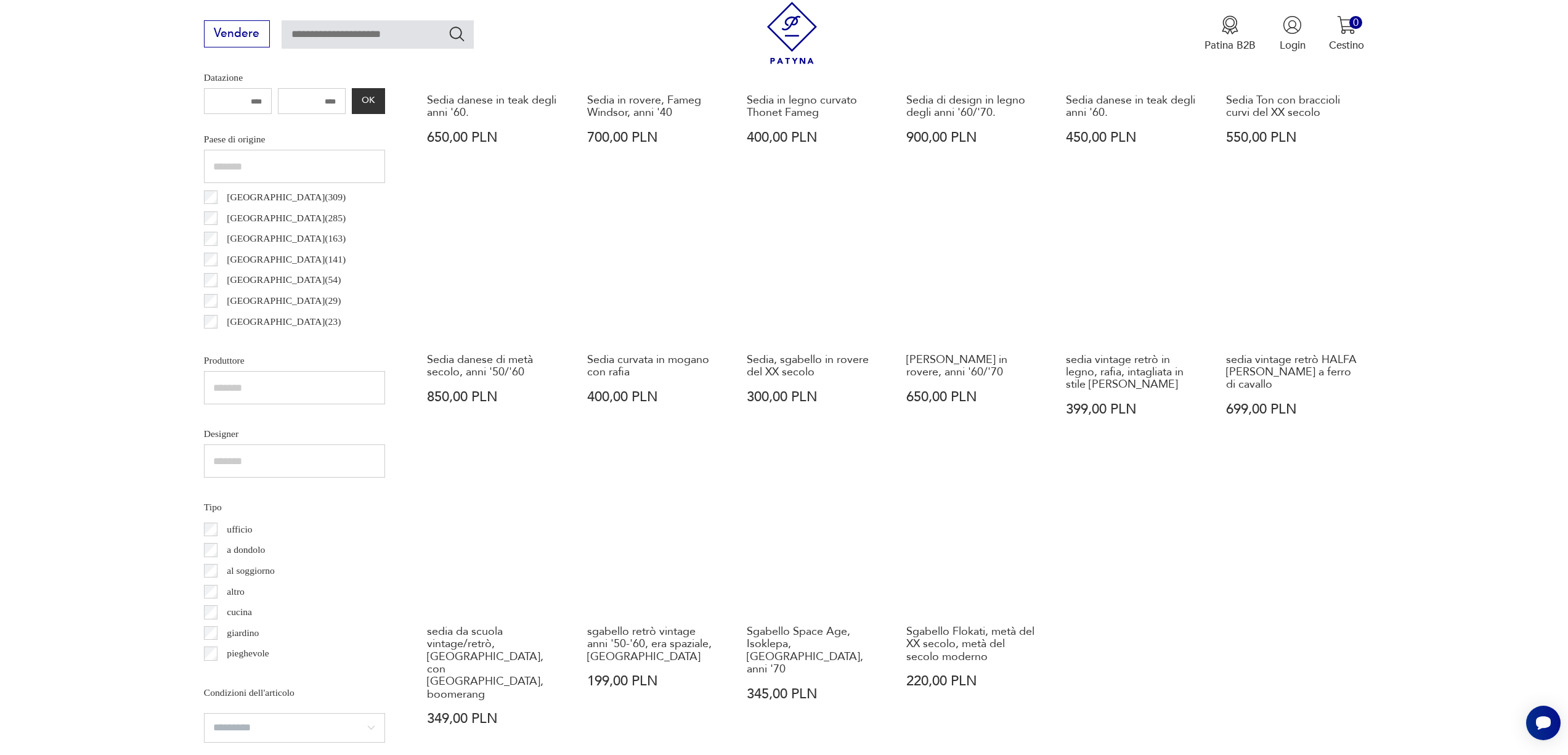
scroll to position [68, 0]
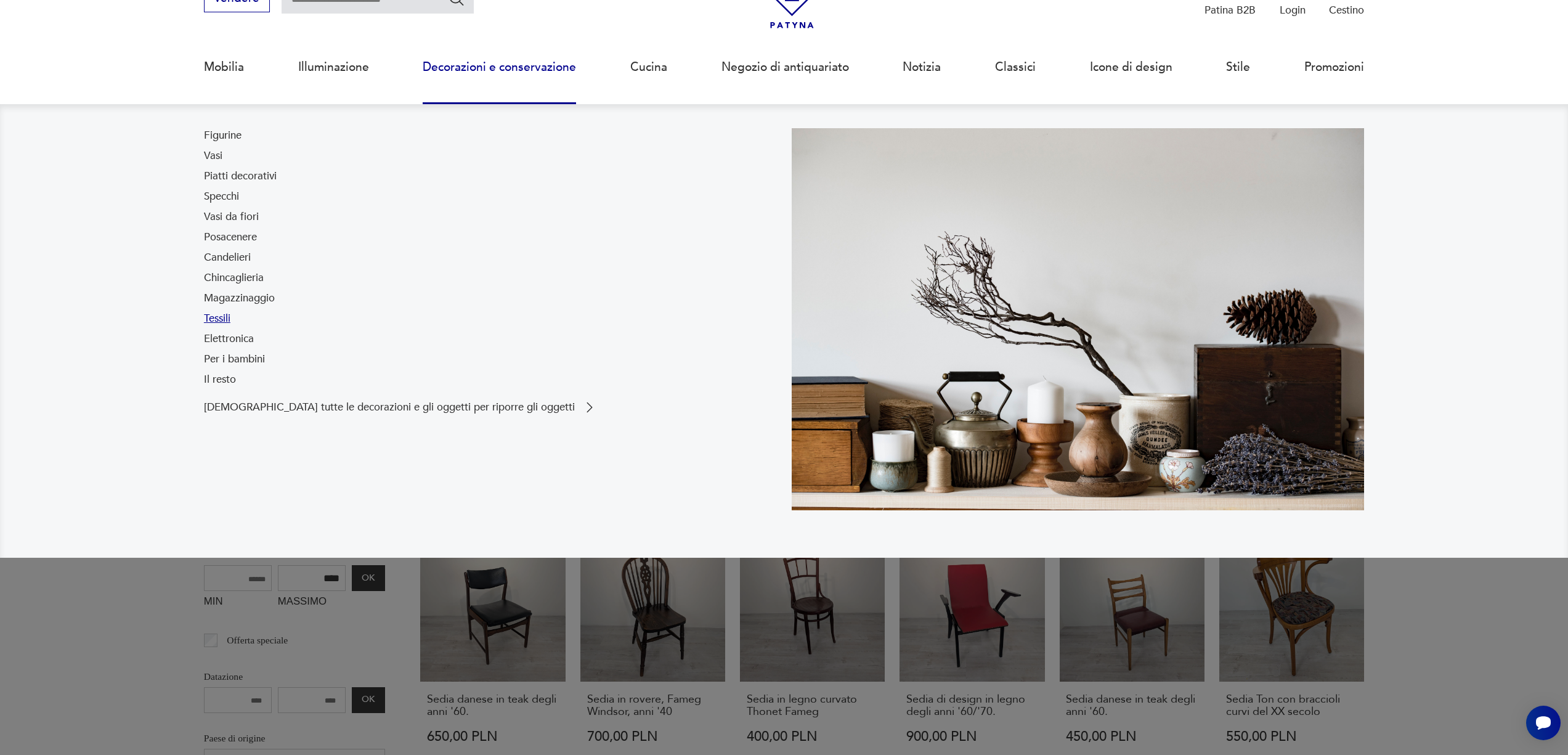
click at [222, 315] on font "Tessili" at bounding box center [217, 318] width 26 height 14
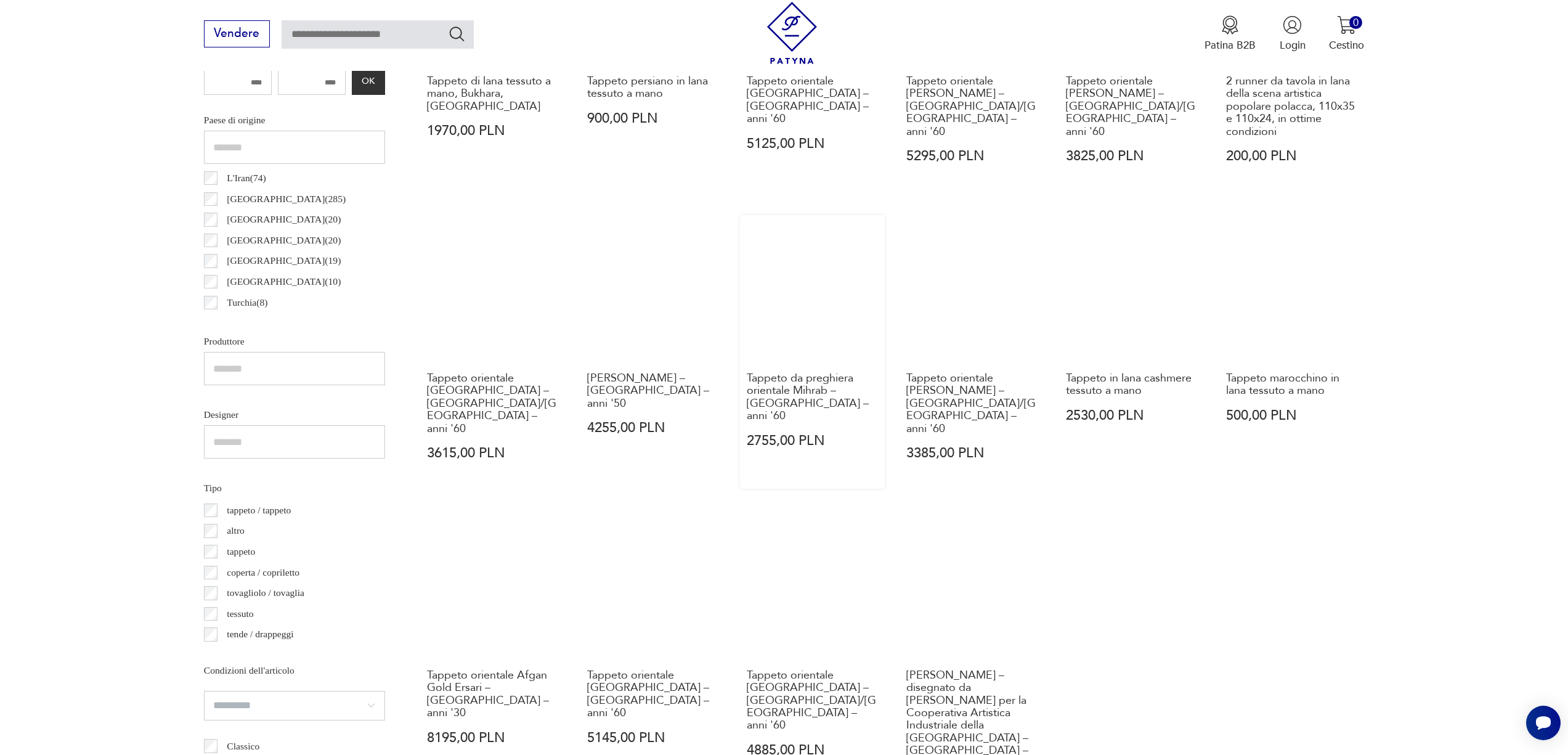
scroll to position [921, 0]
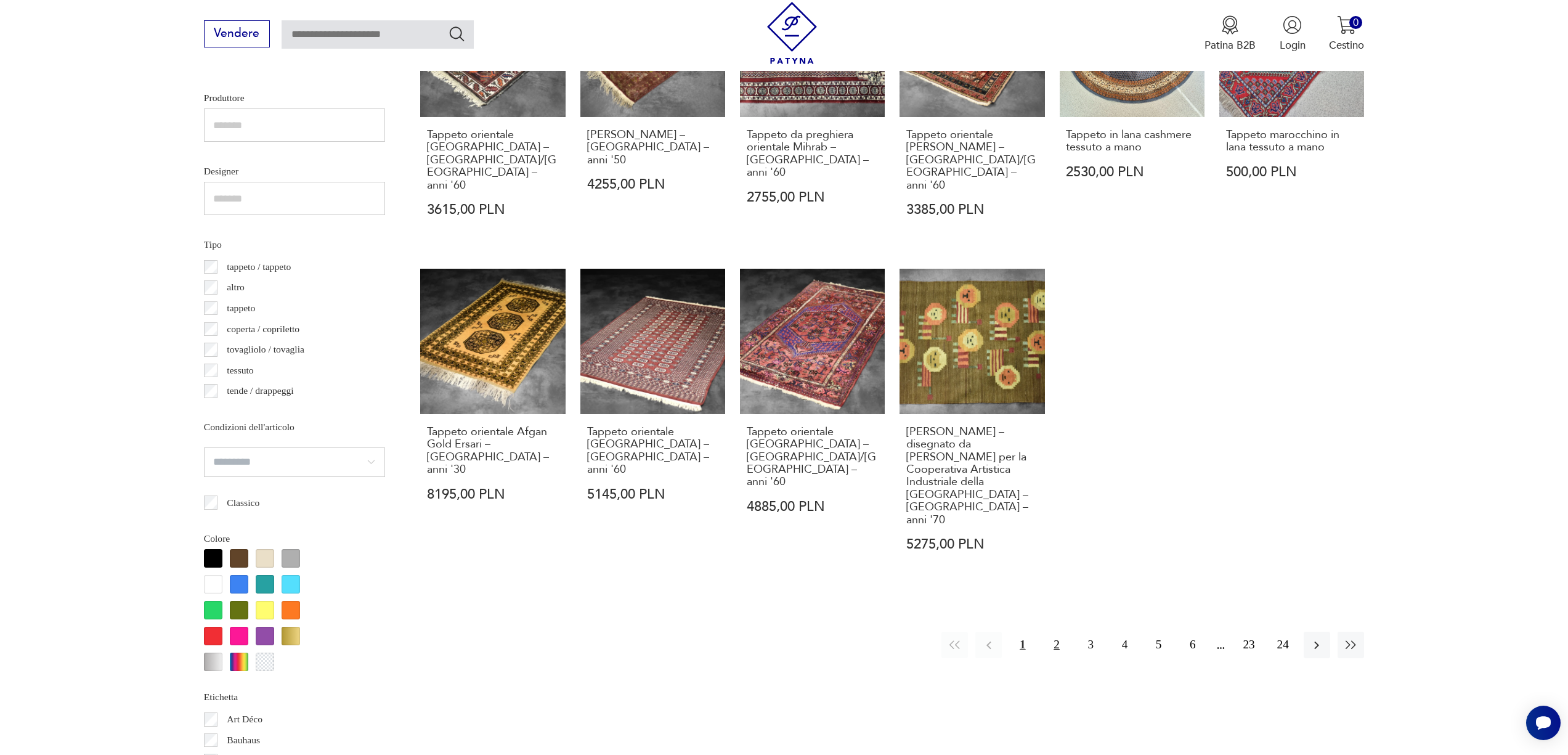
click at [1053, 631] on button "2" at bounding box center [1056, 644] width 26 height 26
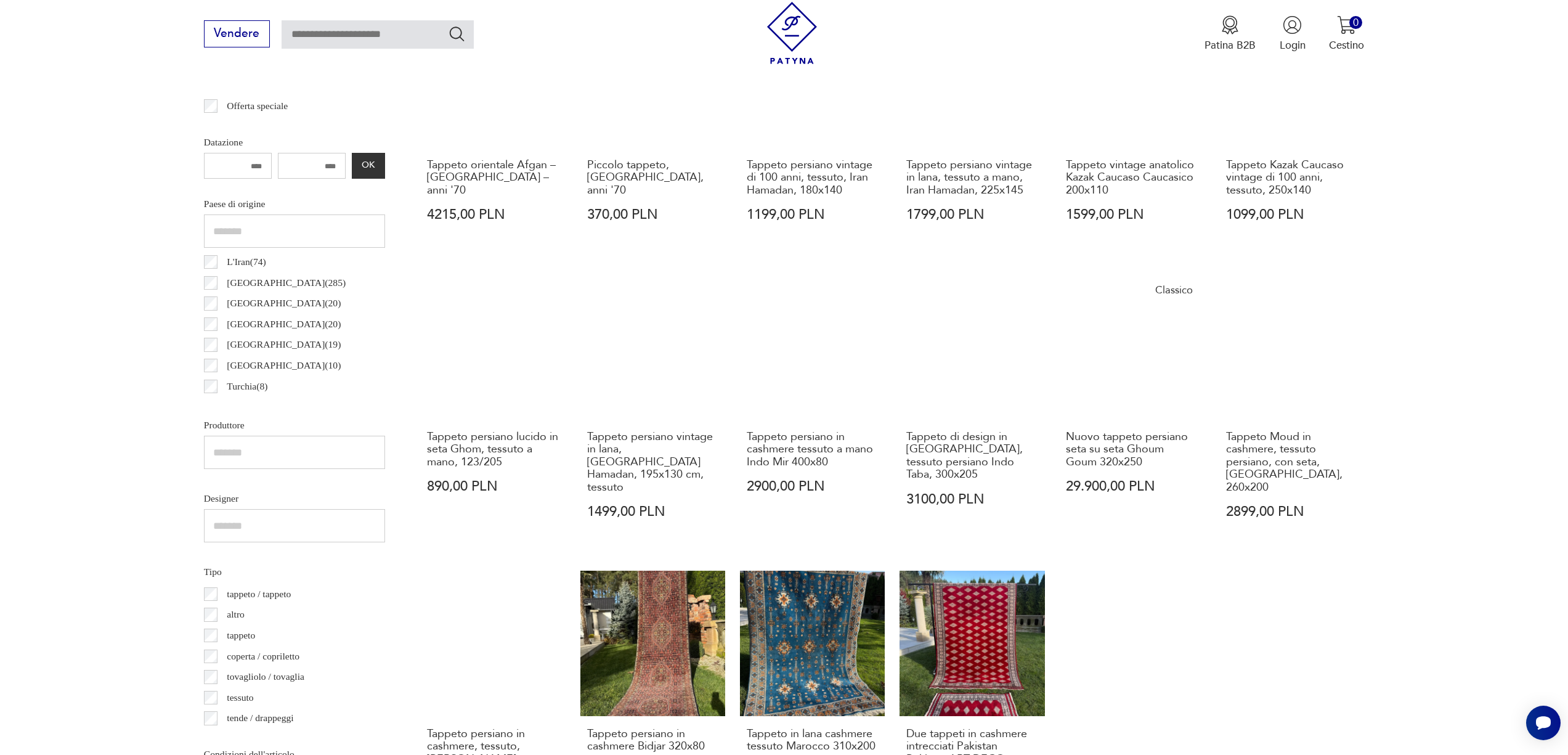
scroll to position [876, 0]
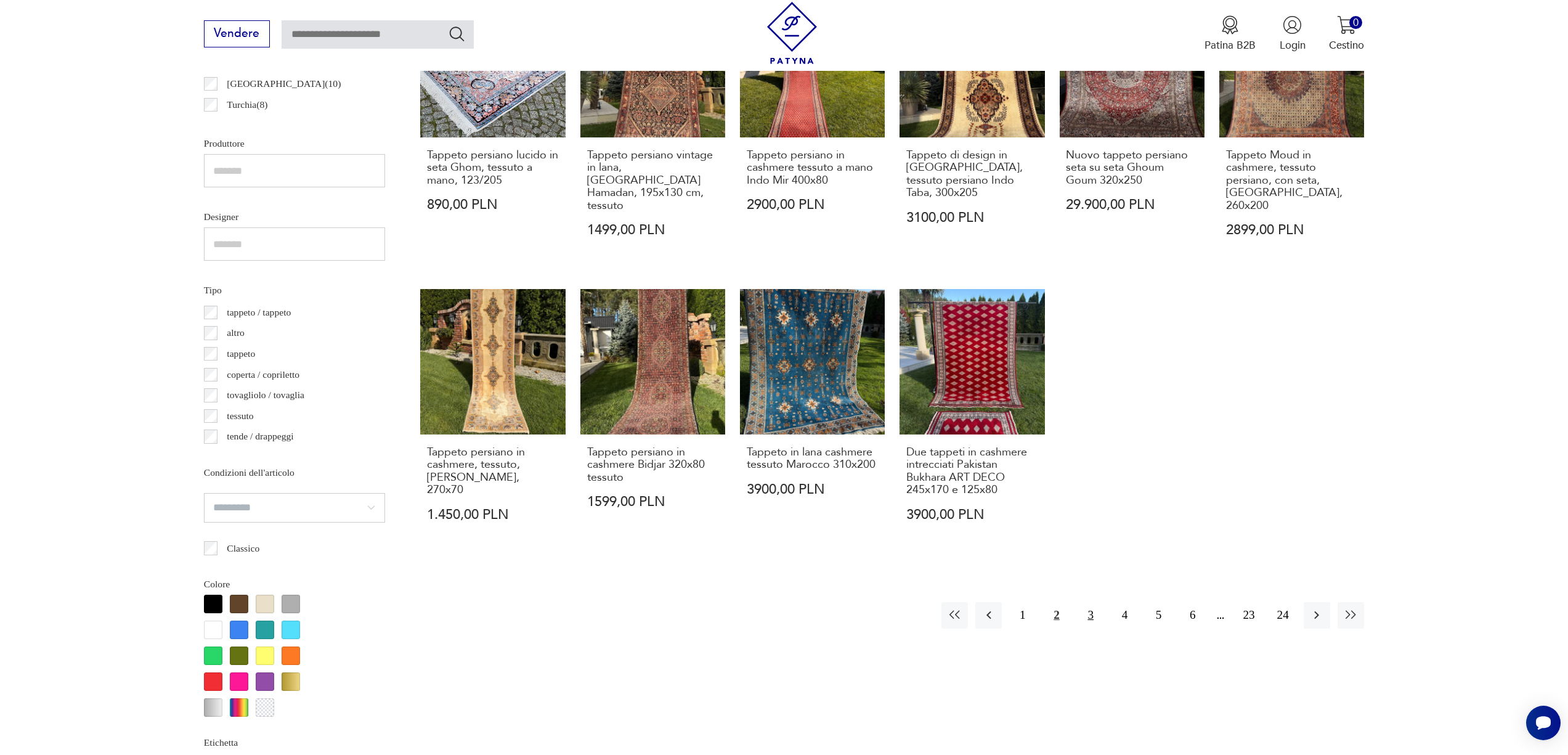
click at [1090, 608] on font "3" at bounding box center [1090, 614] width 6 height 13
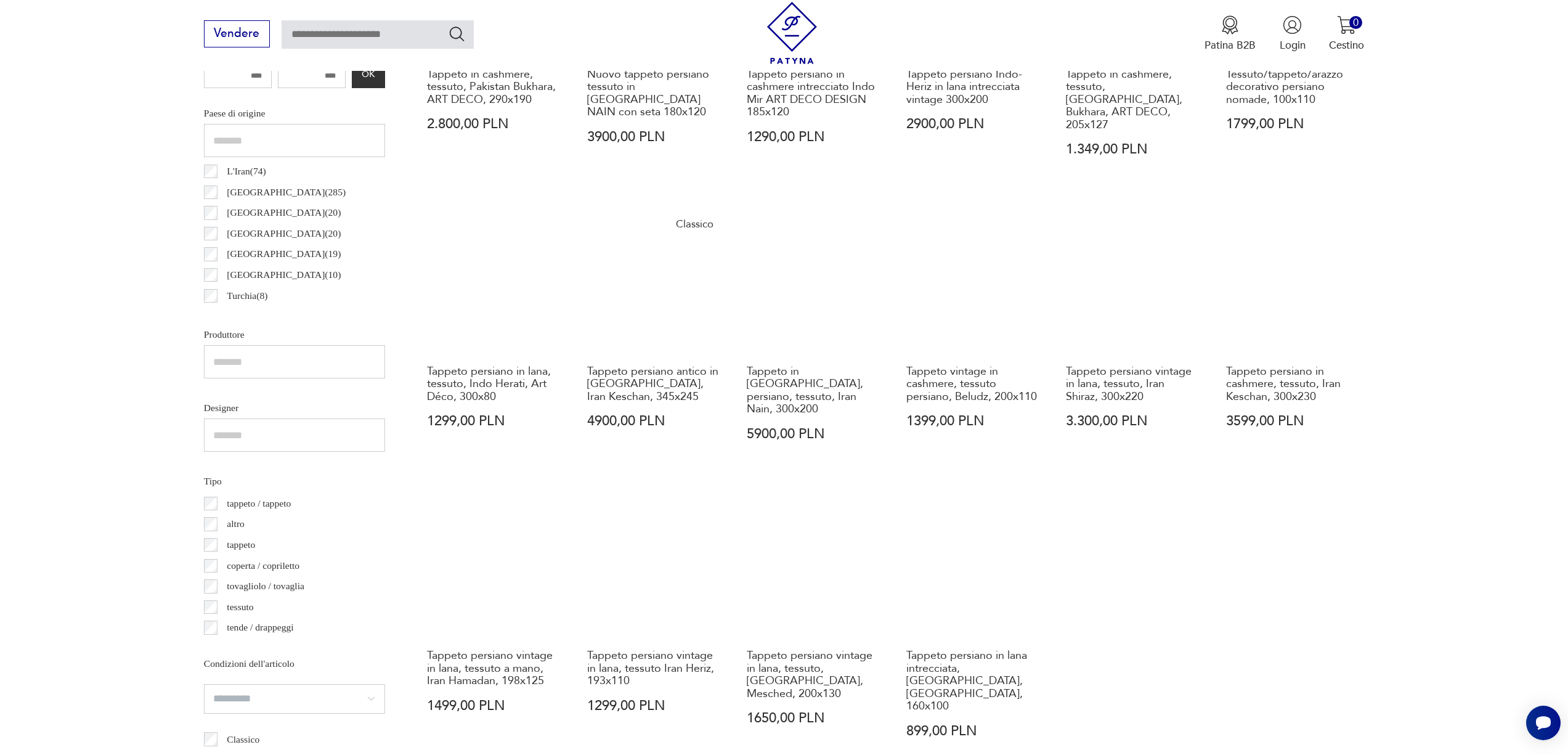
scroll to position [994, 0]
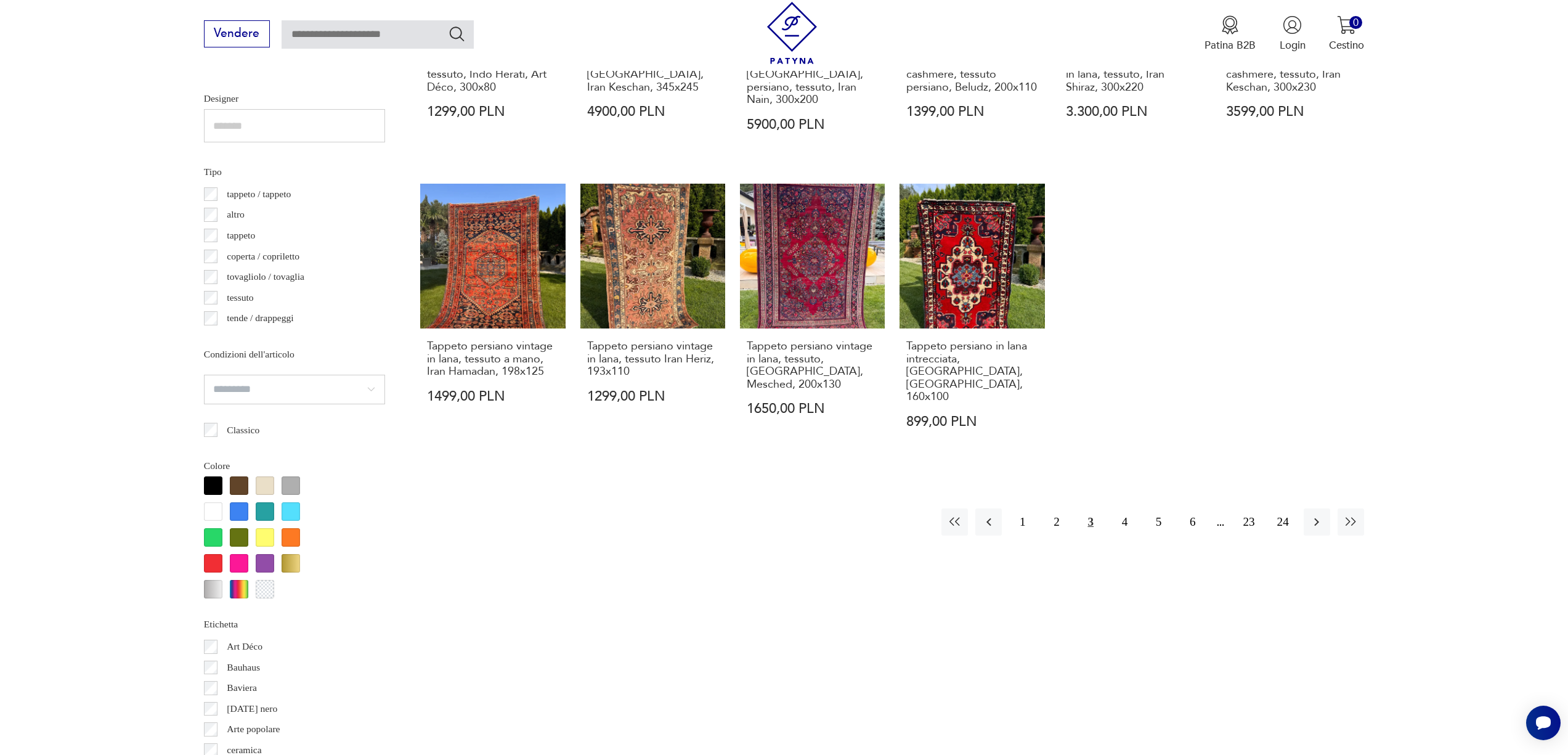
click at [1141, 508] on div "1 2 3 4 5 6 23 24" at bounding box center [1153, 521] width 422 height 26
click at [1132, 508] on button "4" at bounding box center [1124, 521] width 26 height 26
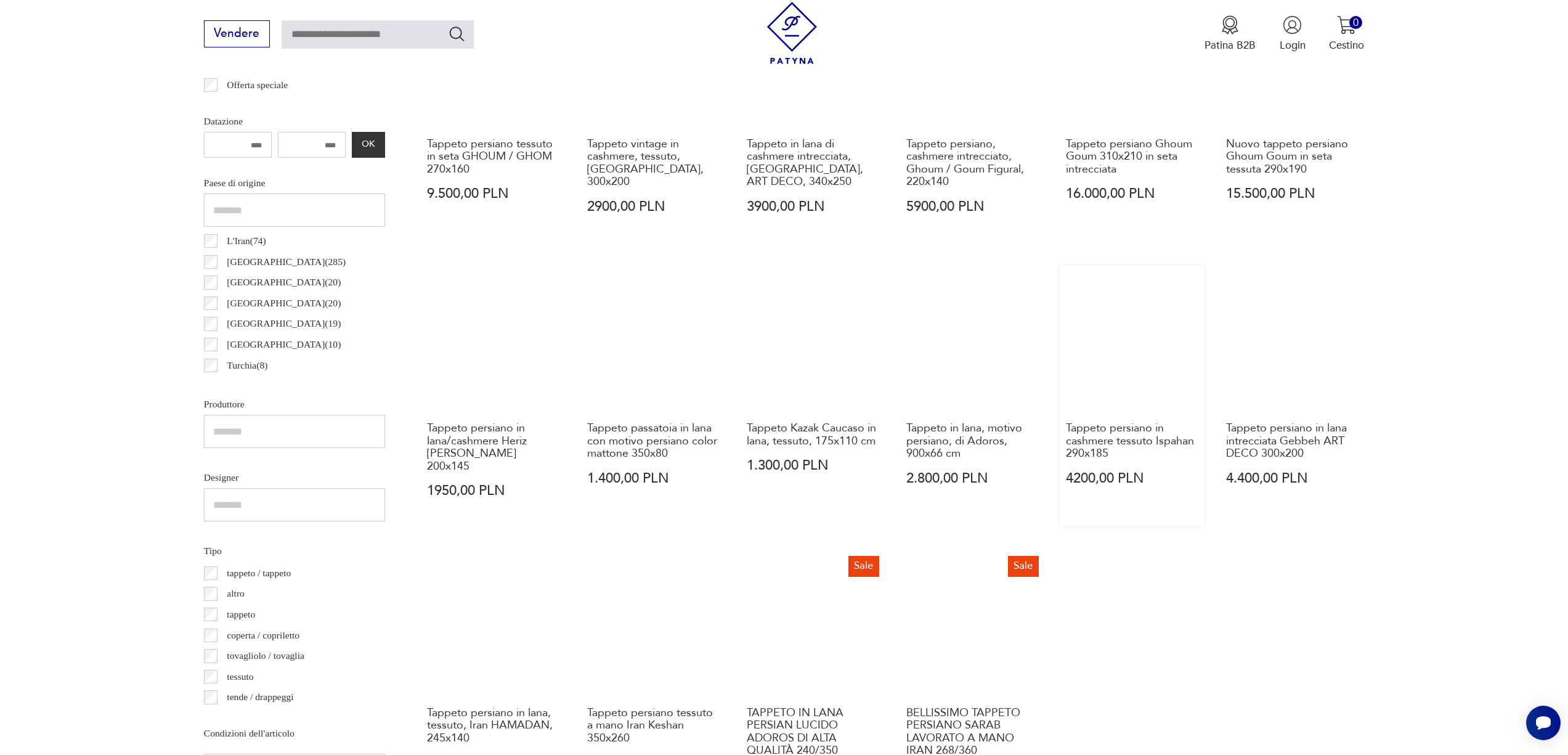
scroll to position [841, 0]
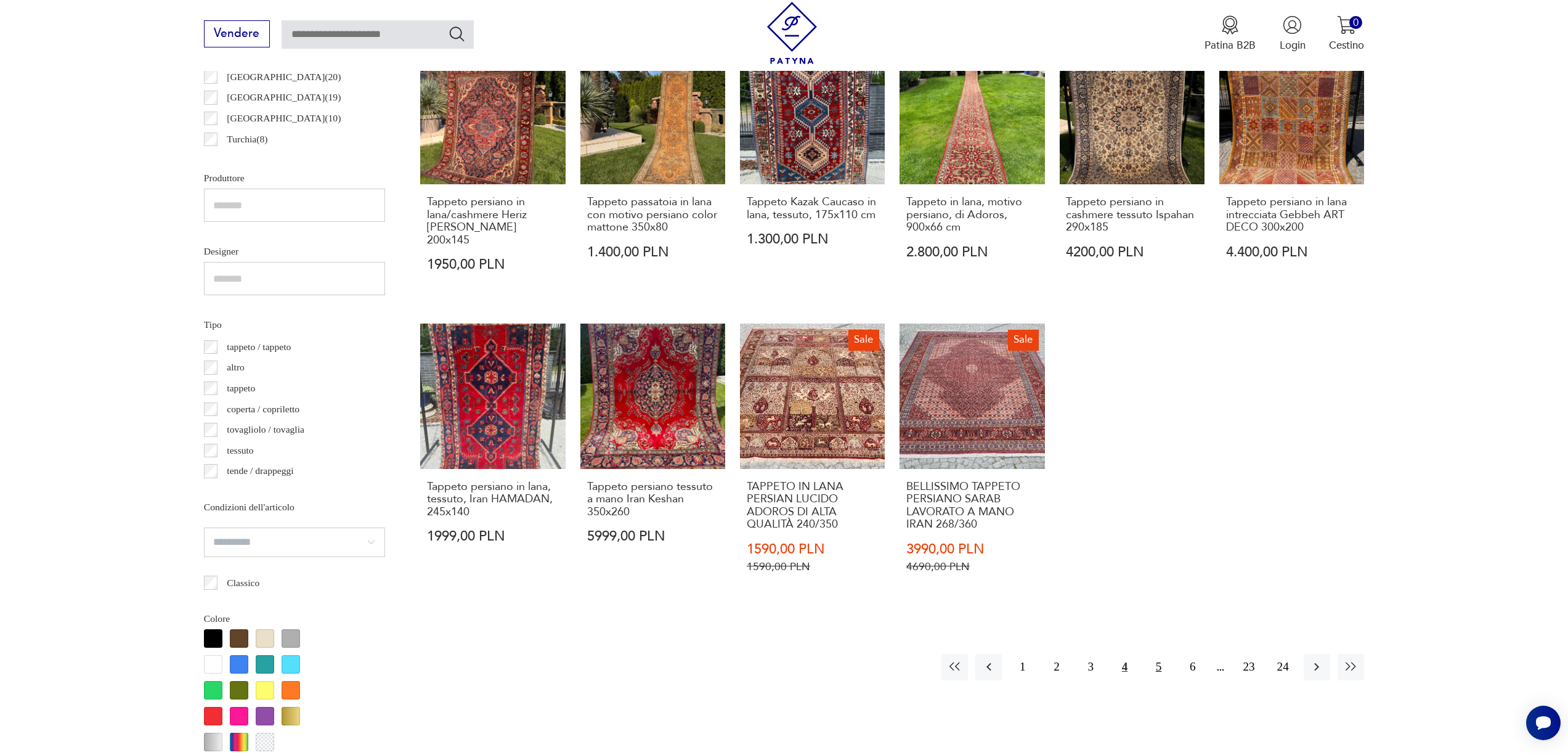
click at [1147, 653] on button "5" at bounding box center [1158, 666] width 26 height 26
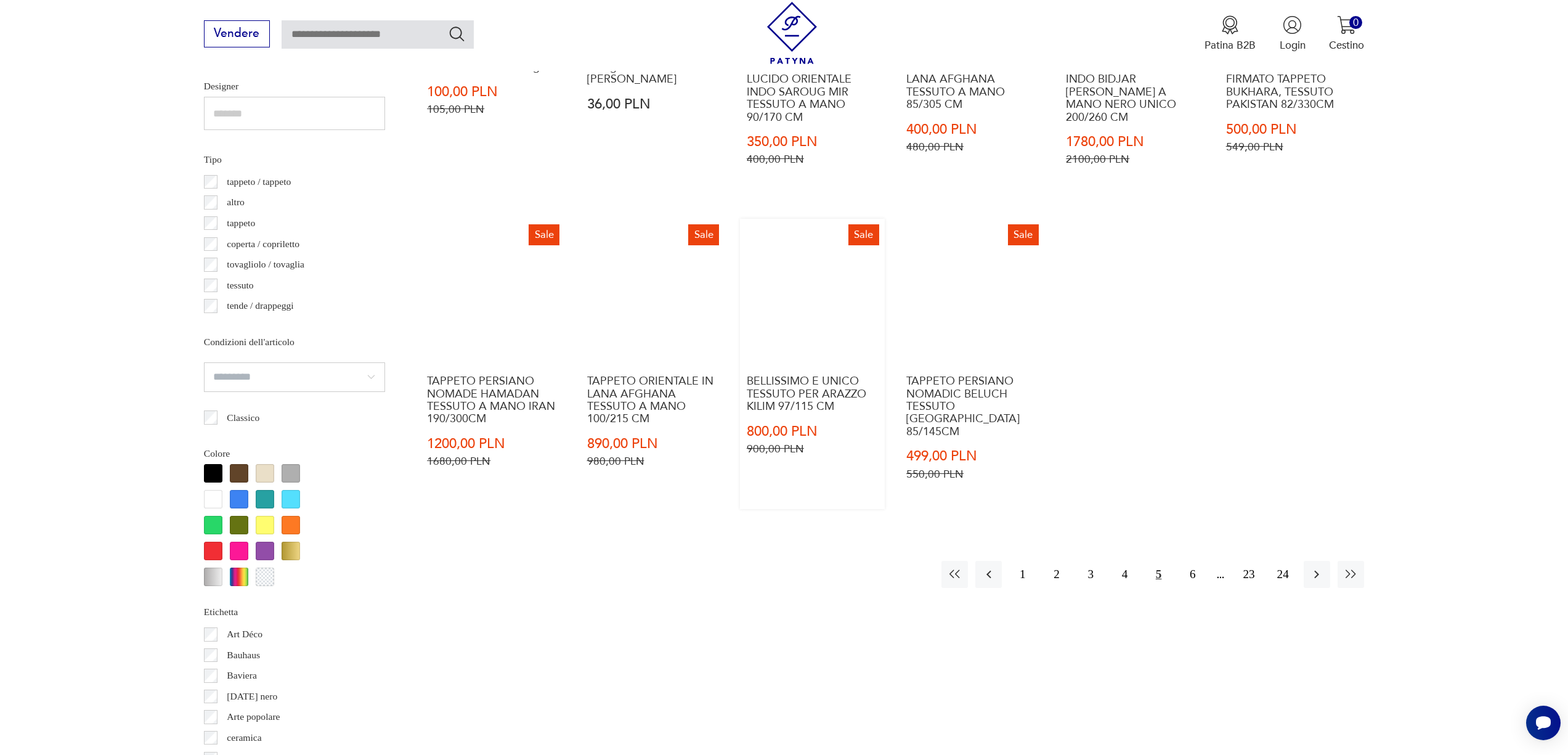
scroll to position [1075, 0]
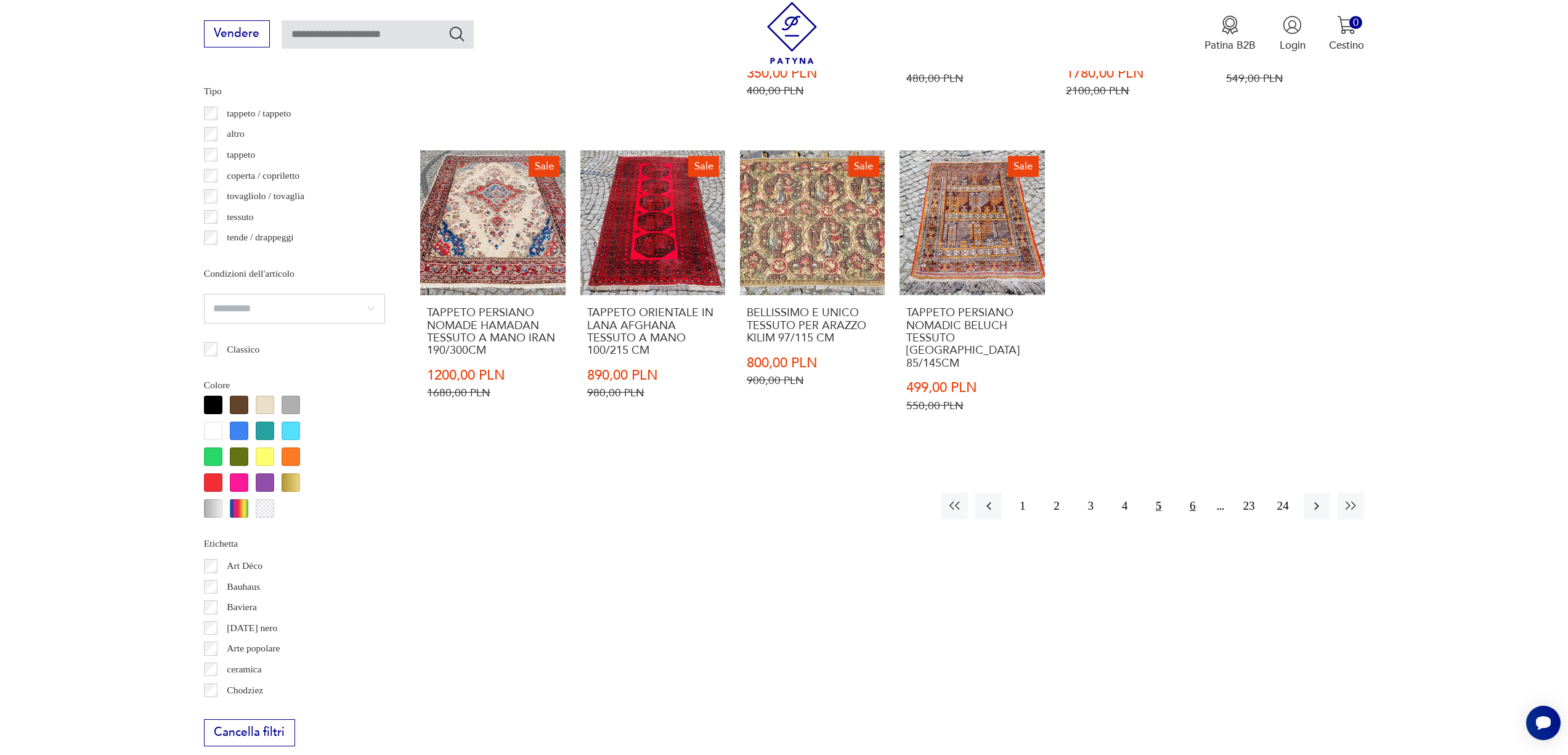
click at [1199, 492] on button "6" at bounding box center [1192, 505] width 26 height 26
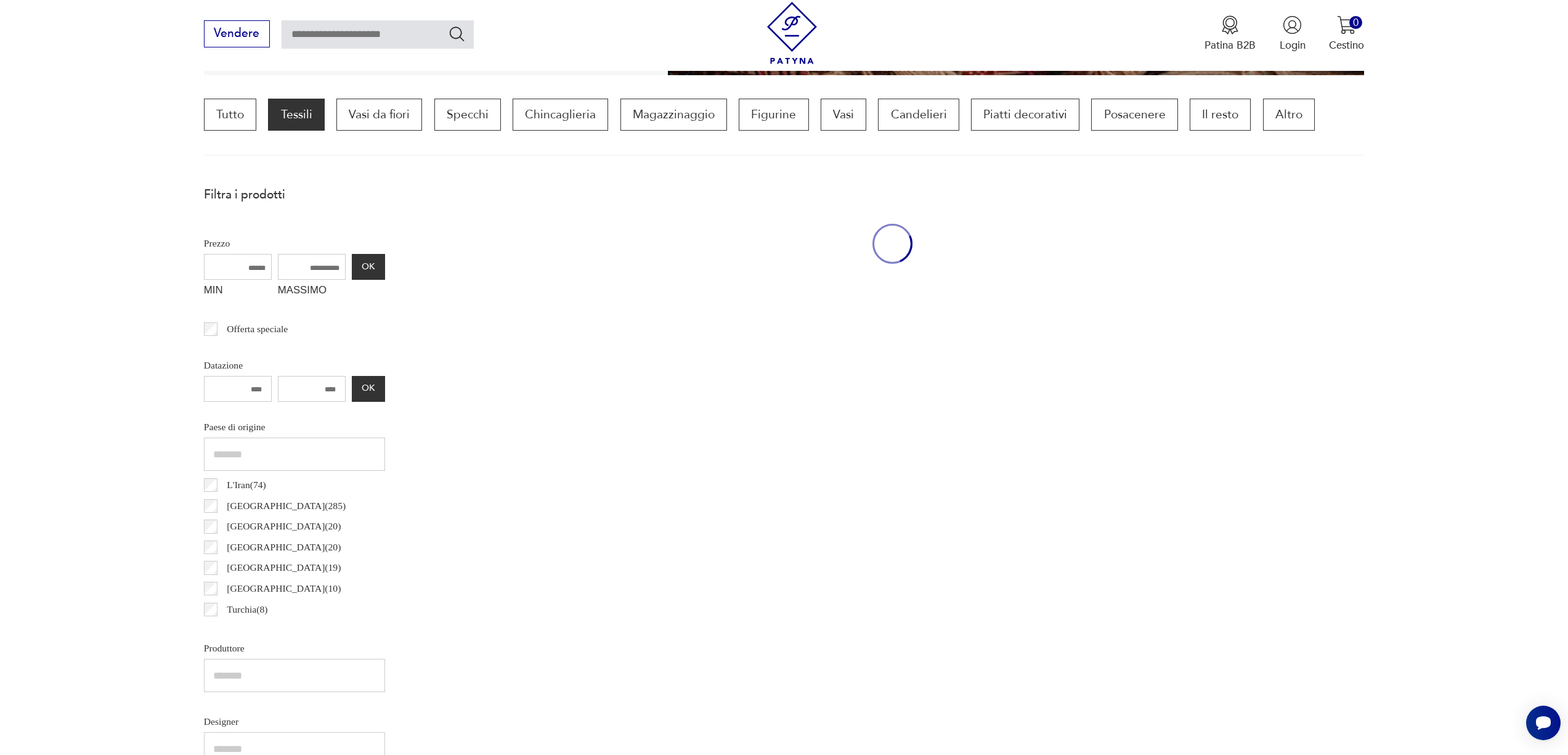
scroll to position [366, 0]
